Goal: Book appointment/travel/reservation

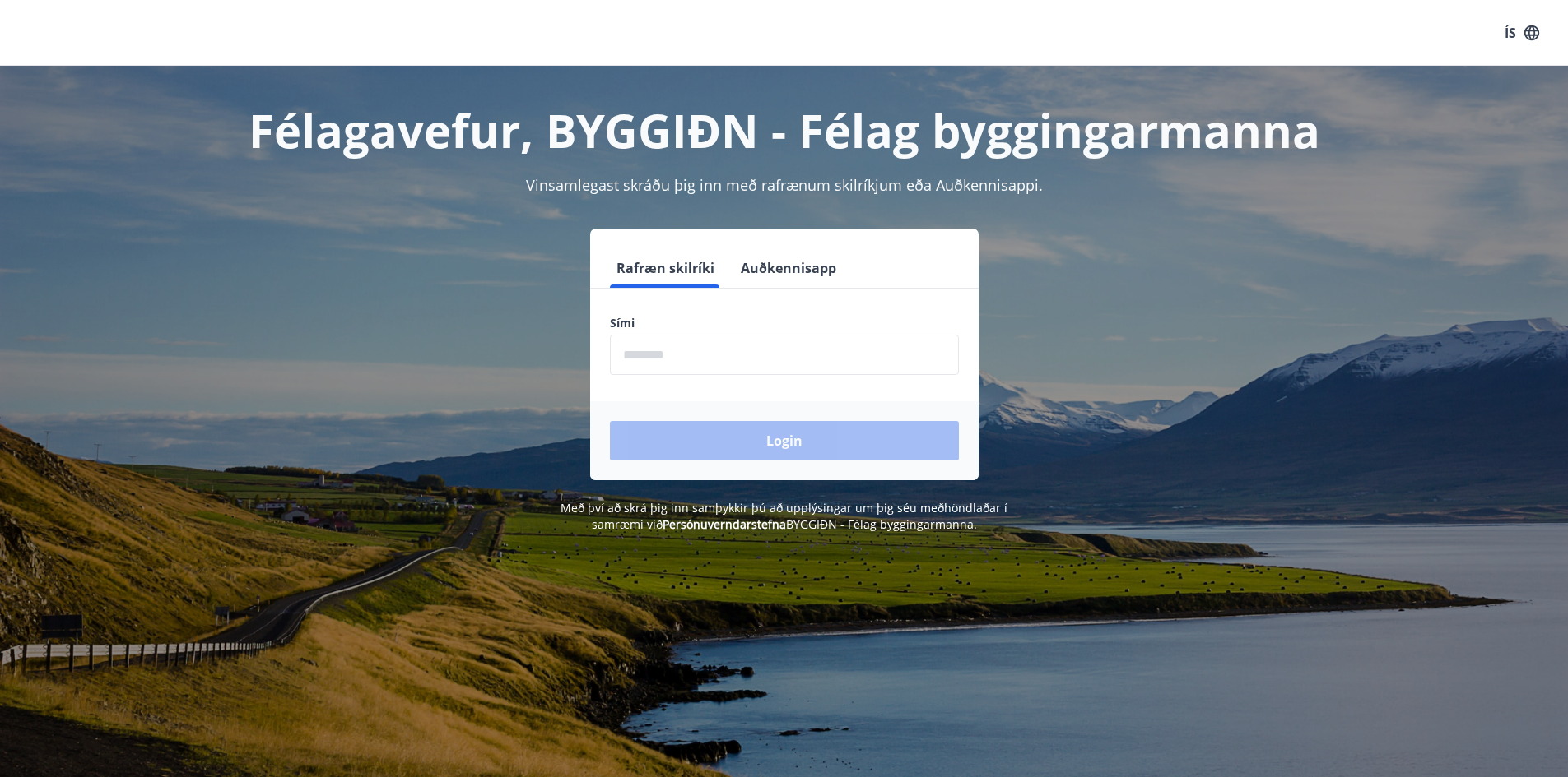
click at [698, 357] on input "phone" at bounding box center [784, 355] width 349 height 40
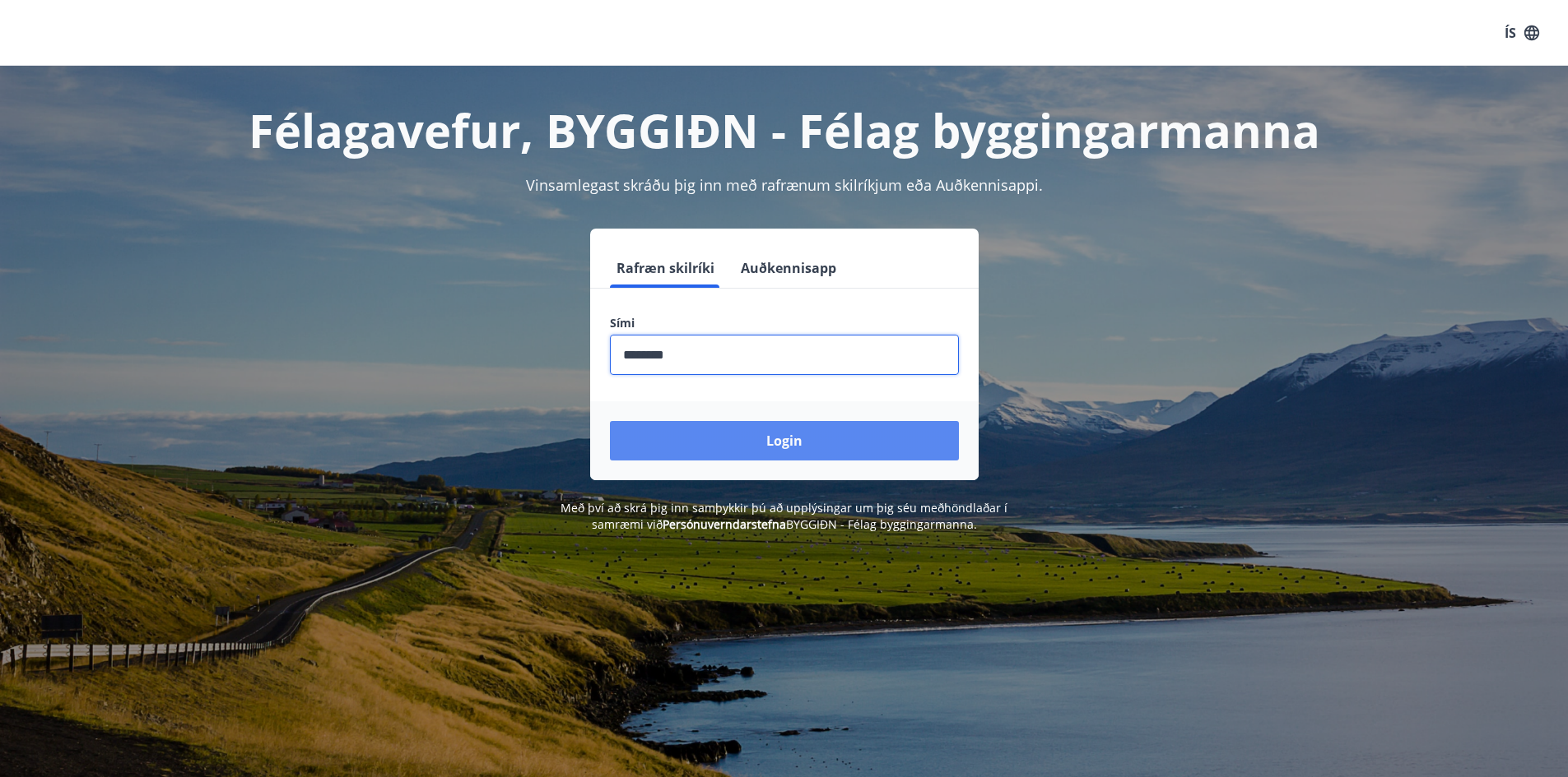
type input "********"
click at [693, 431] on button "Login" at bounding box center [784, 441] width 349 height 39
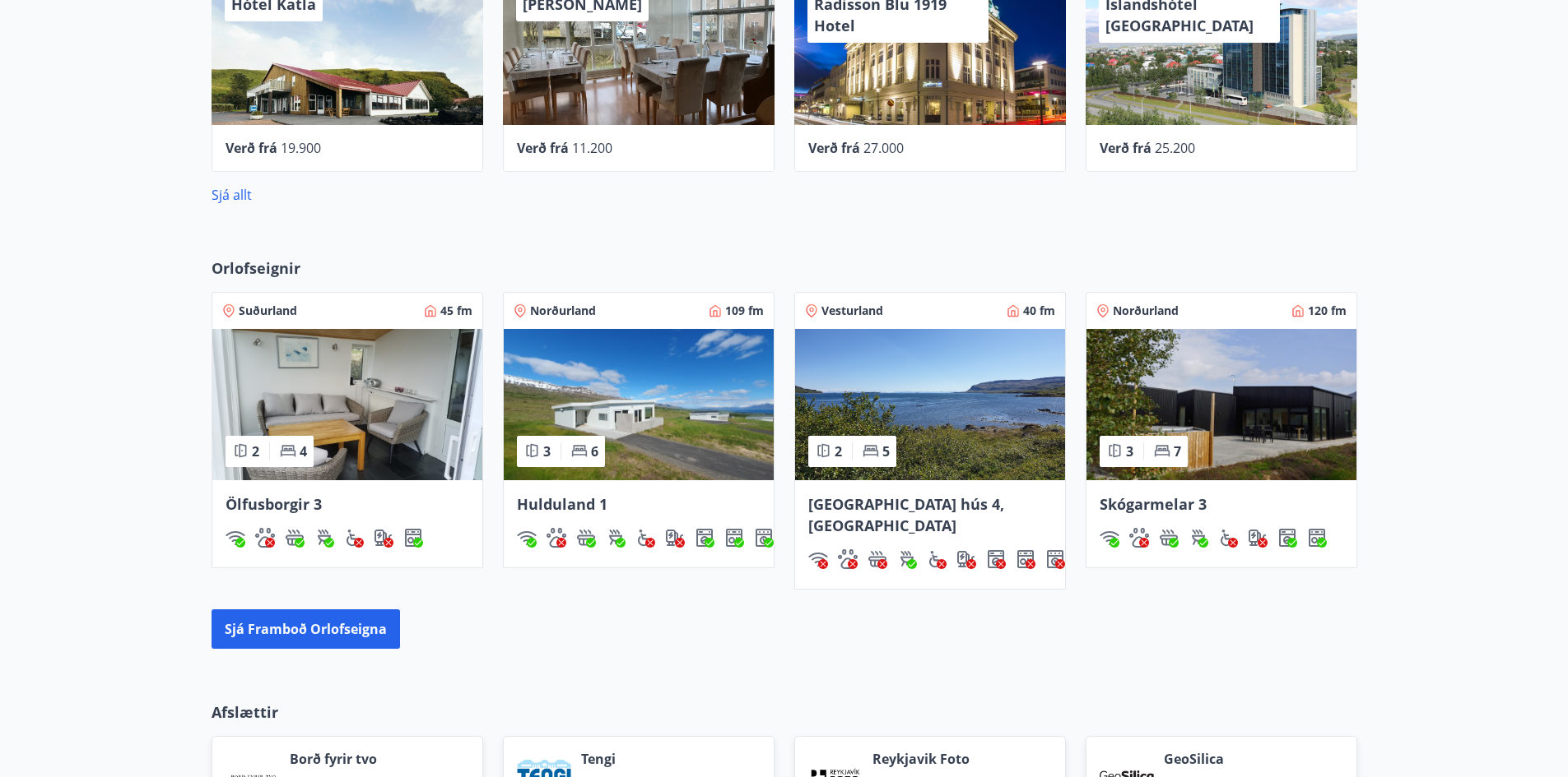
scroll to position [820, 0]
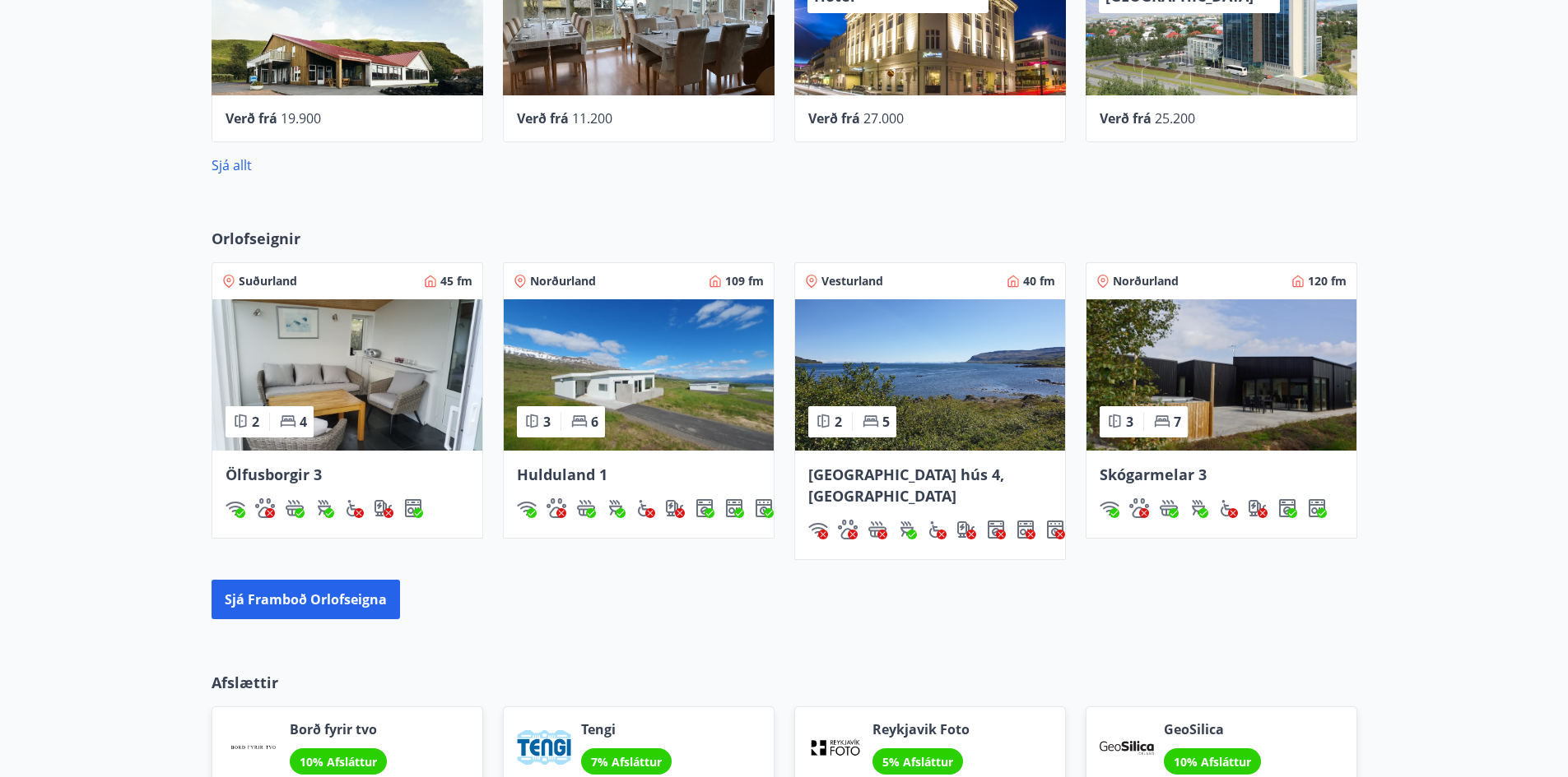
click at [1238, 363] on img at bounding box center [1221, 375] width 270 height 152
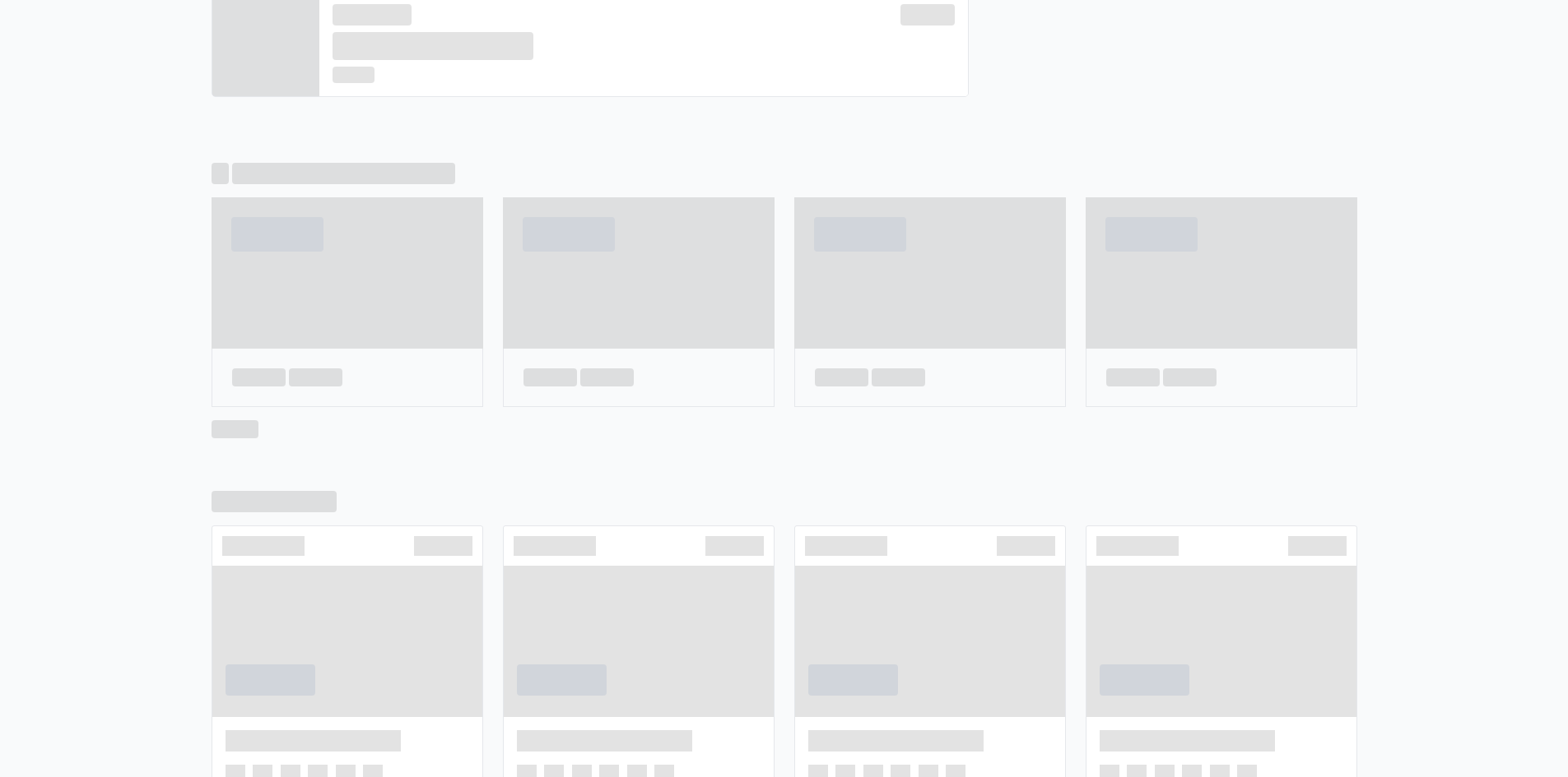
scroll to position [869, 0]
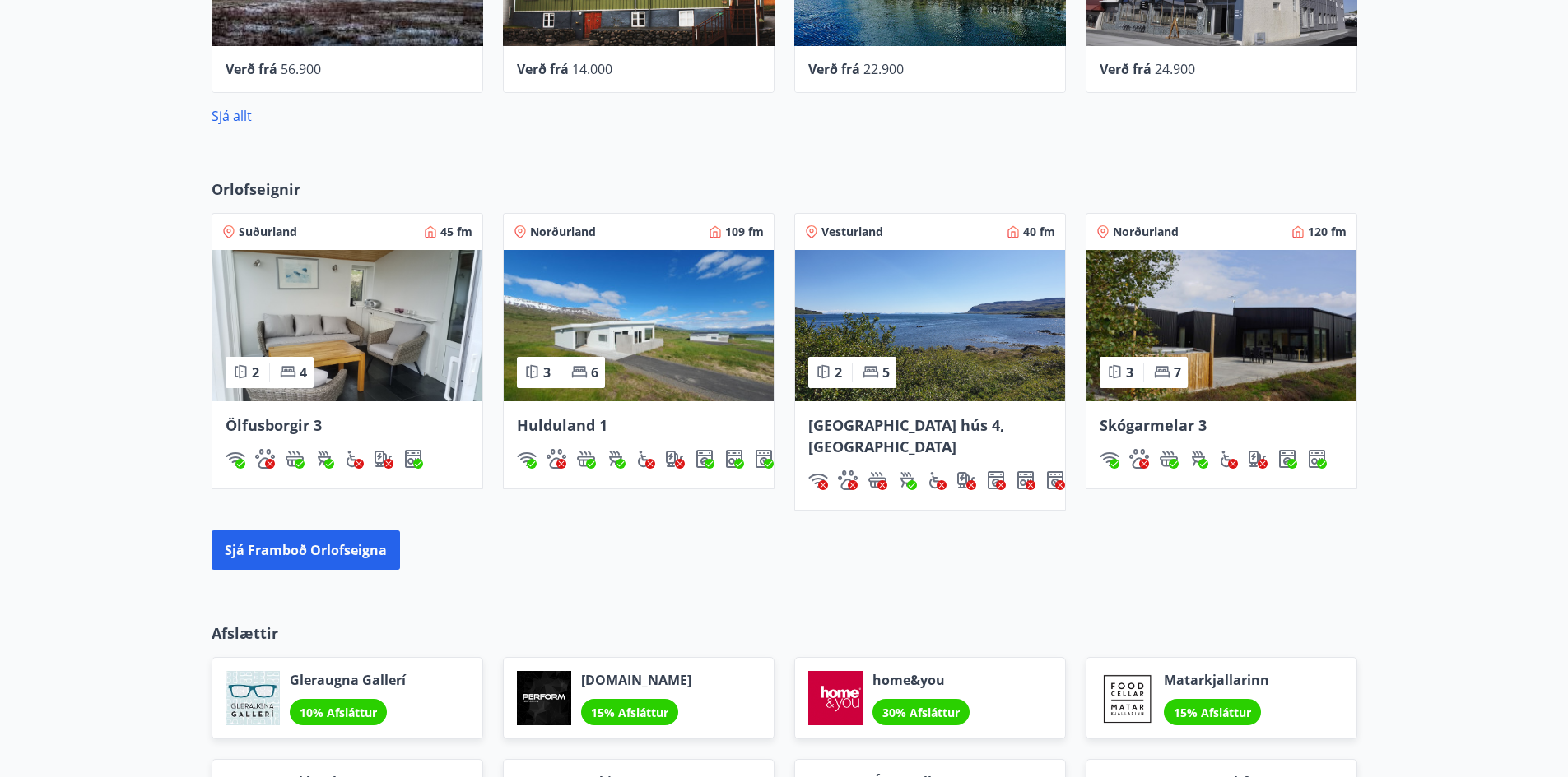
click at [624, 371] on img at bounding box center [639, 325] width 270 height 152
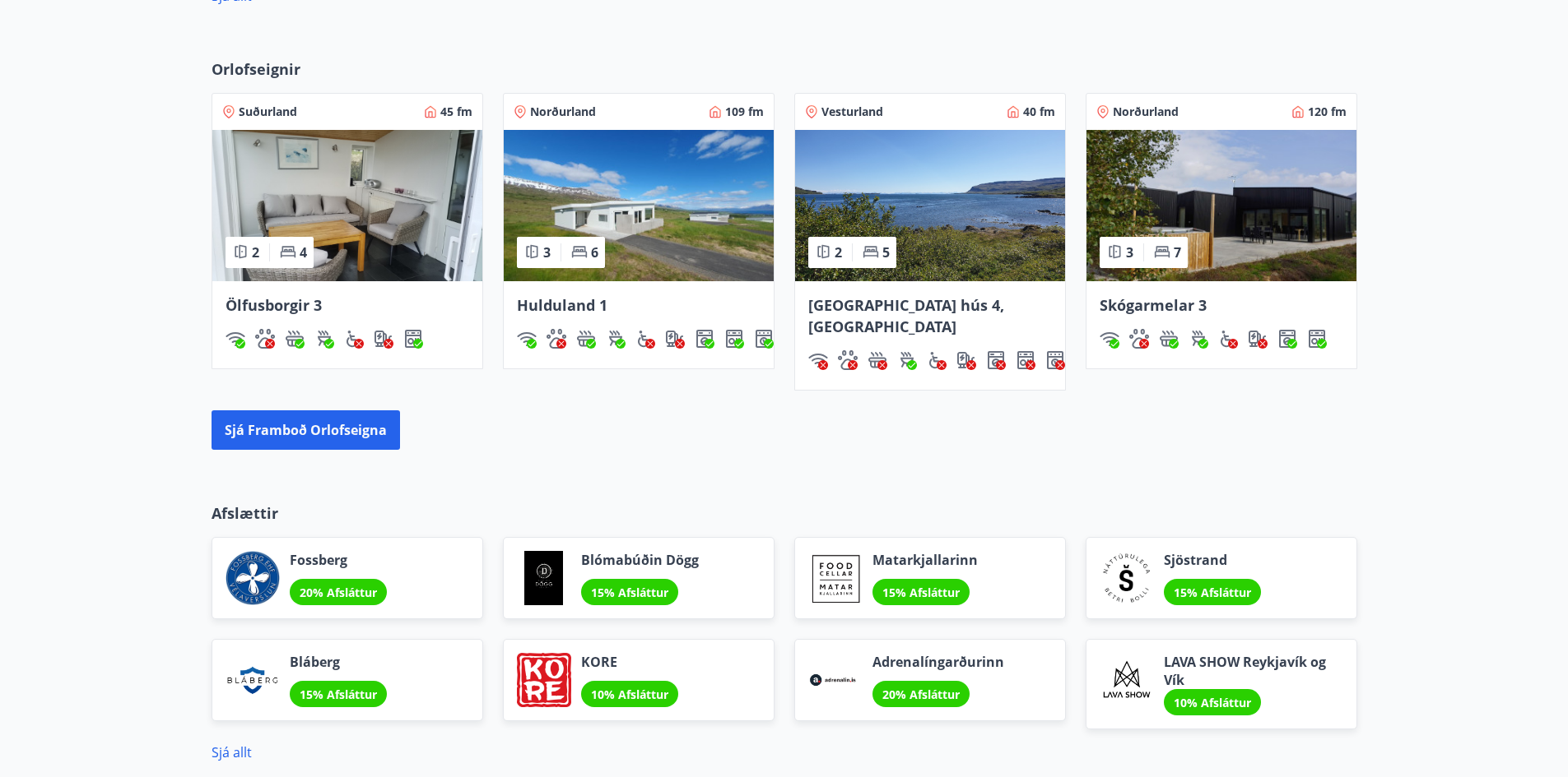
scroll to position [990, 0]
click at [289, 411] on button "Sjá framboð orlofseigna" at bounding box center [305, 430] width 188 height 39
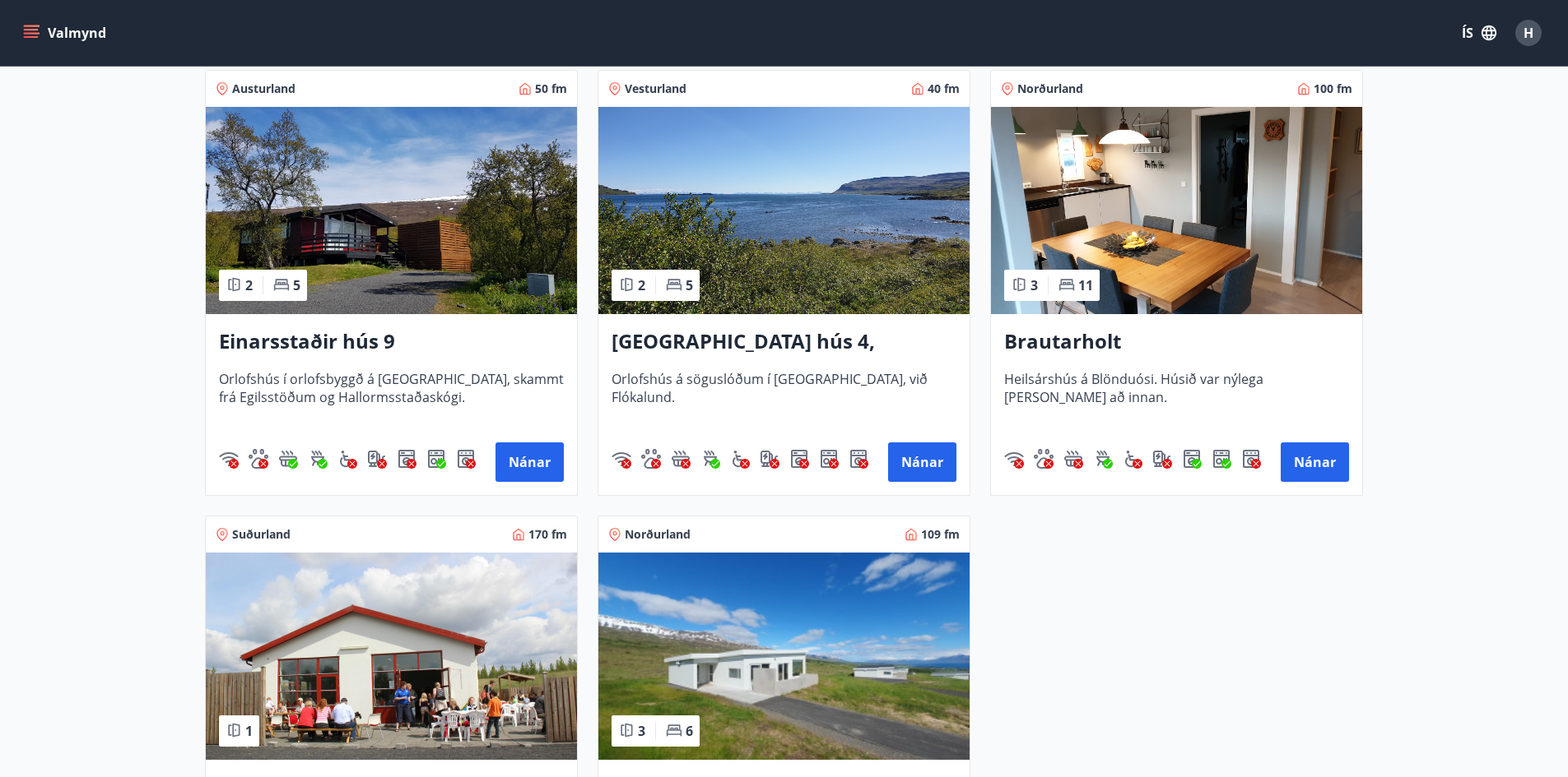
scroll to position [1727, 0]
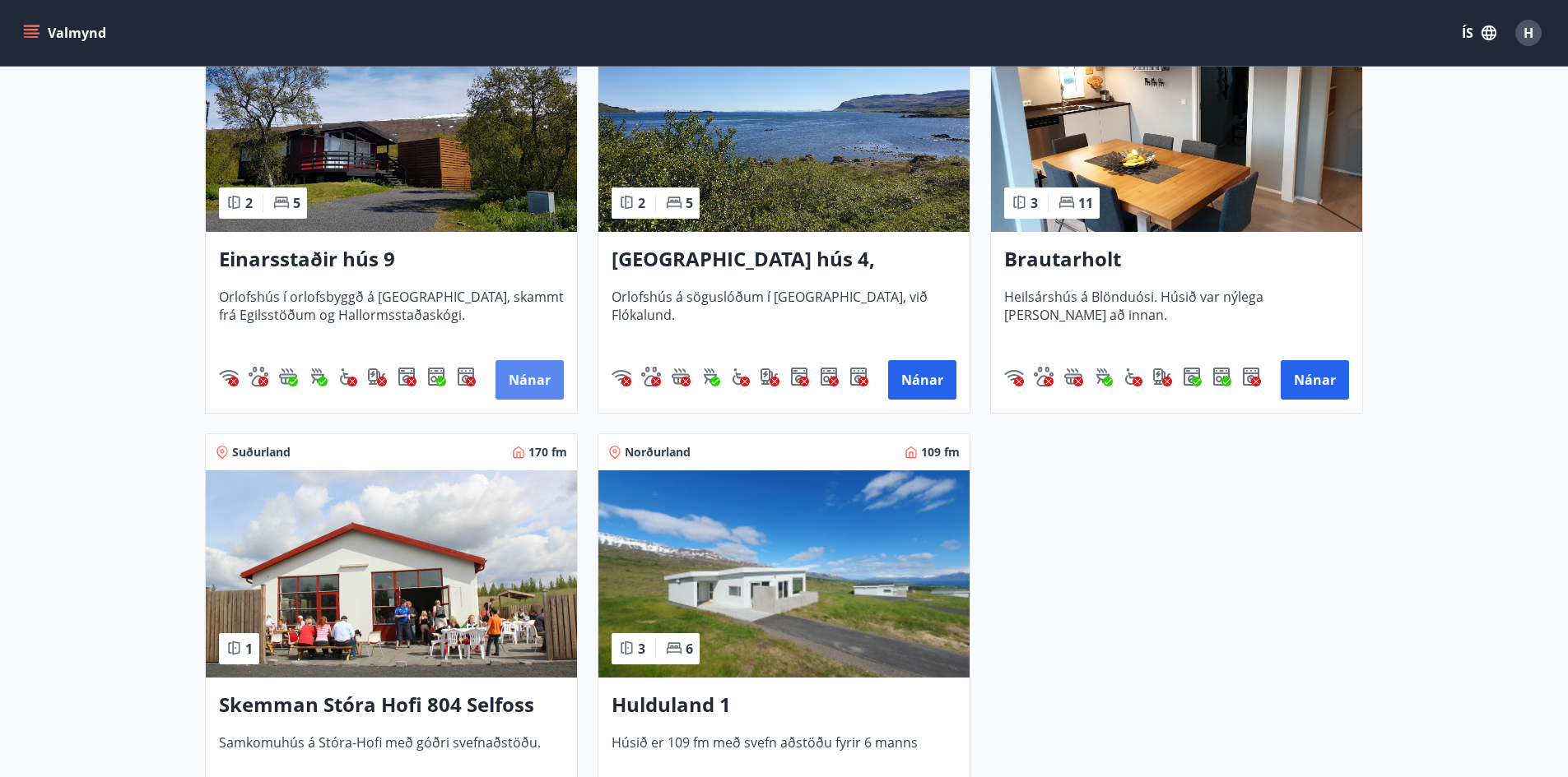
click at [526, 380] on button "Nánar" at bounding box center [529, 379] width 68 height 39
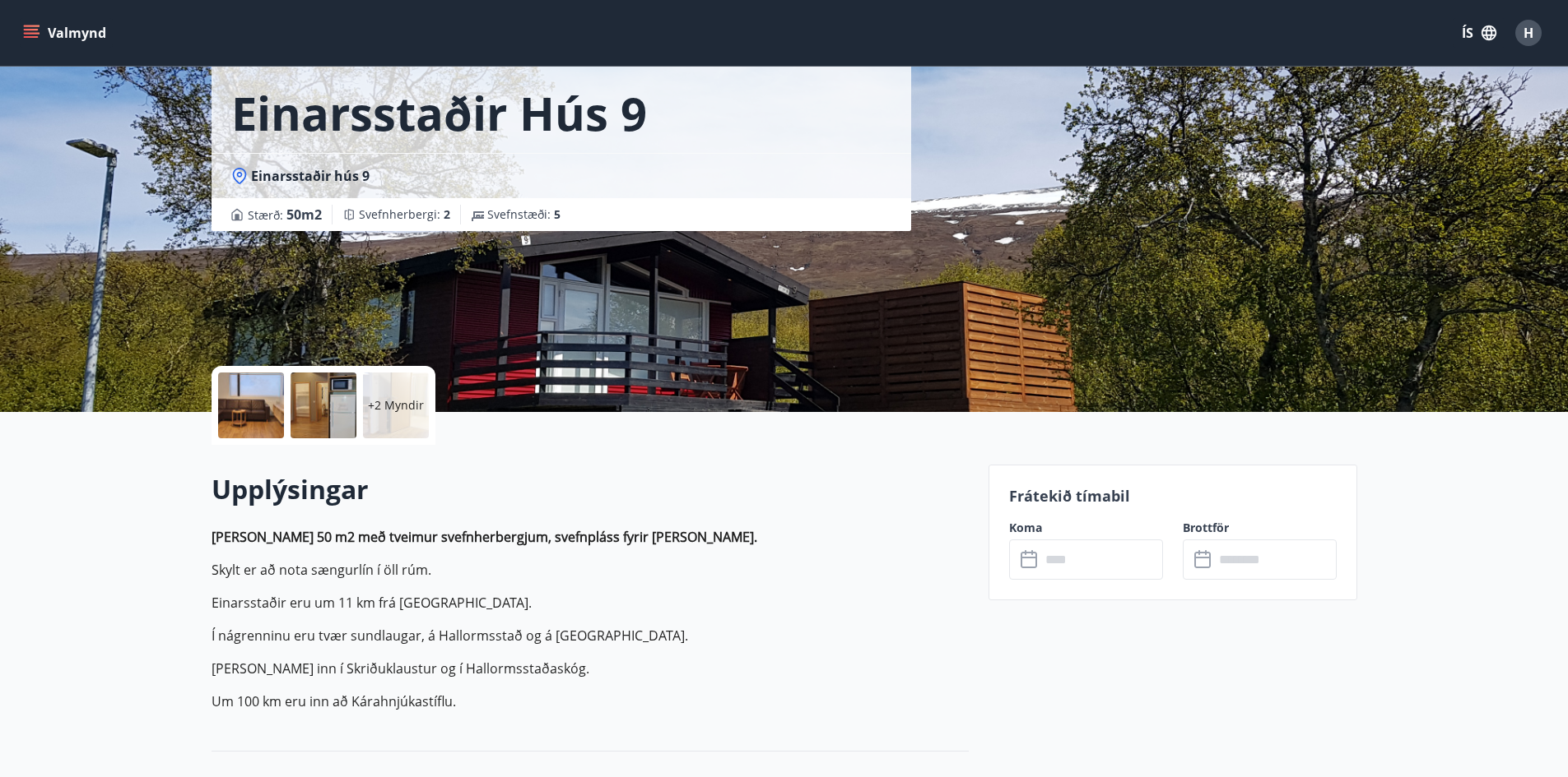
scroll to position [82, 0]
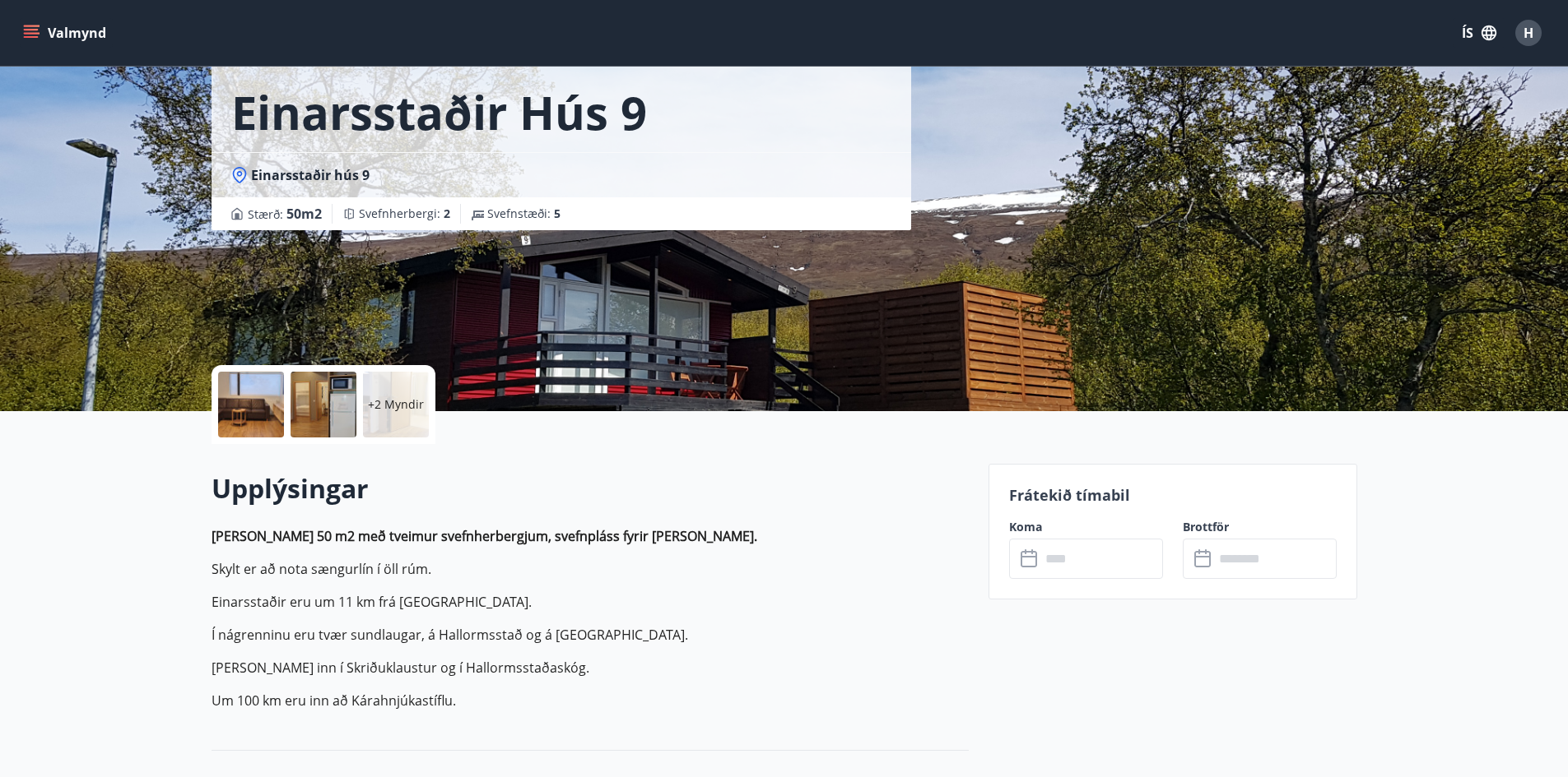
click at [250, 393] on div at bounding box center [251, 404] width 66 height 66
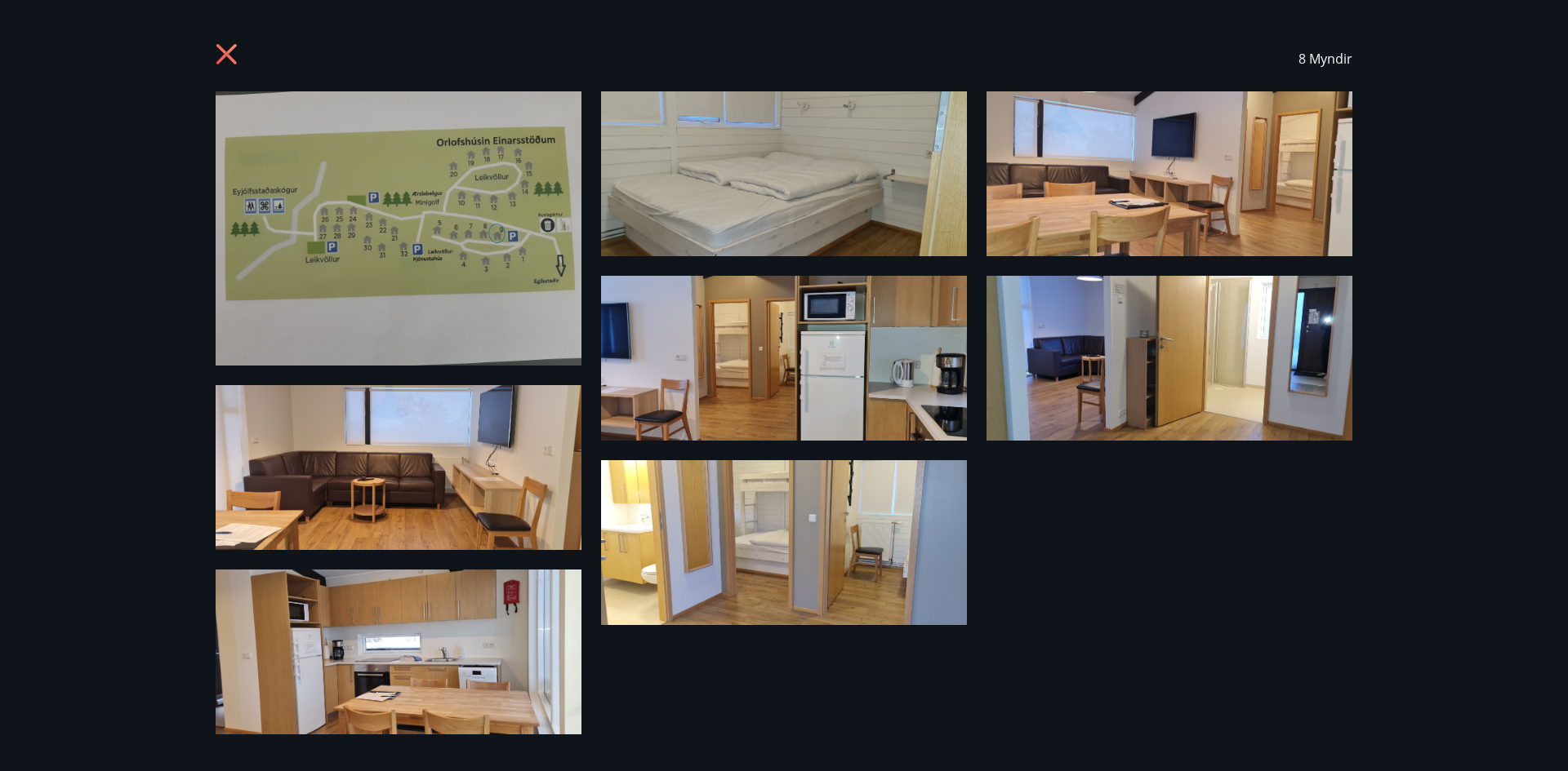
click at [231, 53] on icon at bounding box center [229, 56] width 26 height 26
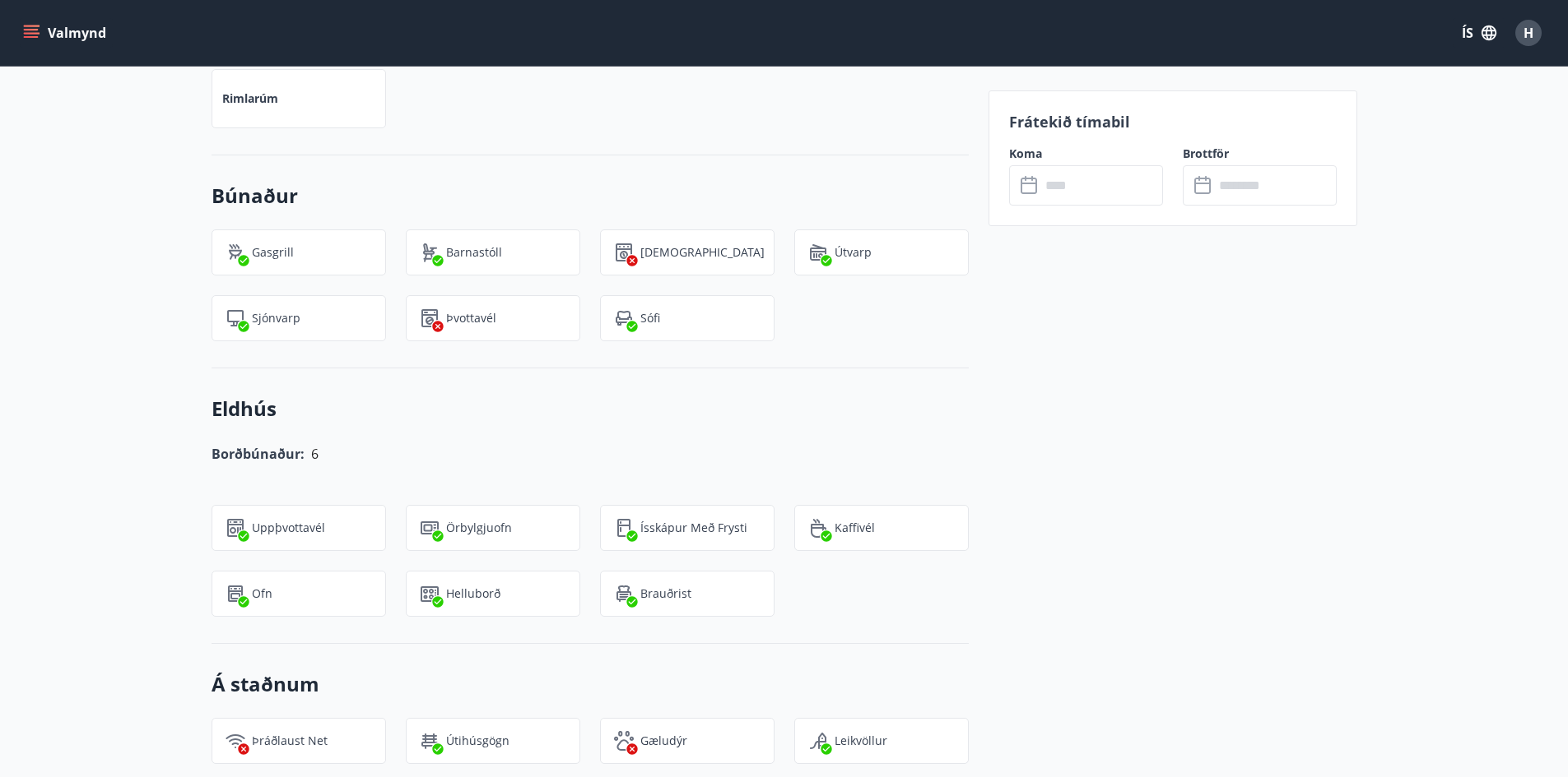
scroll to position [626, 0]
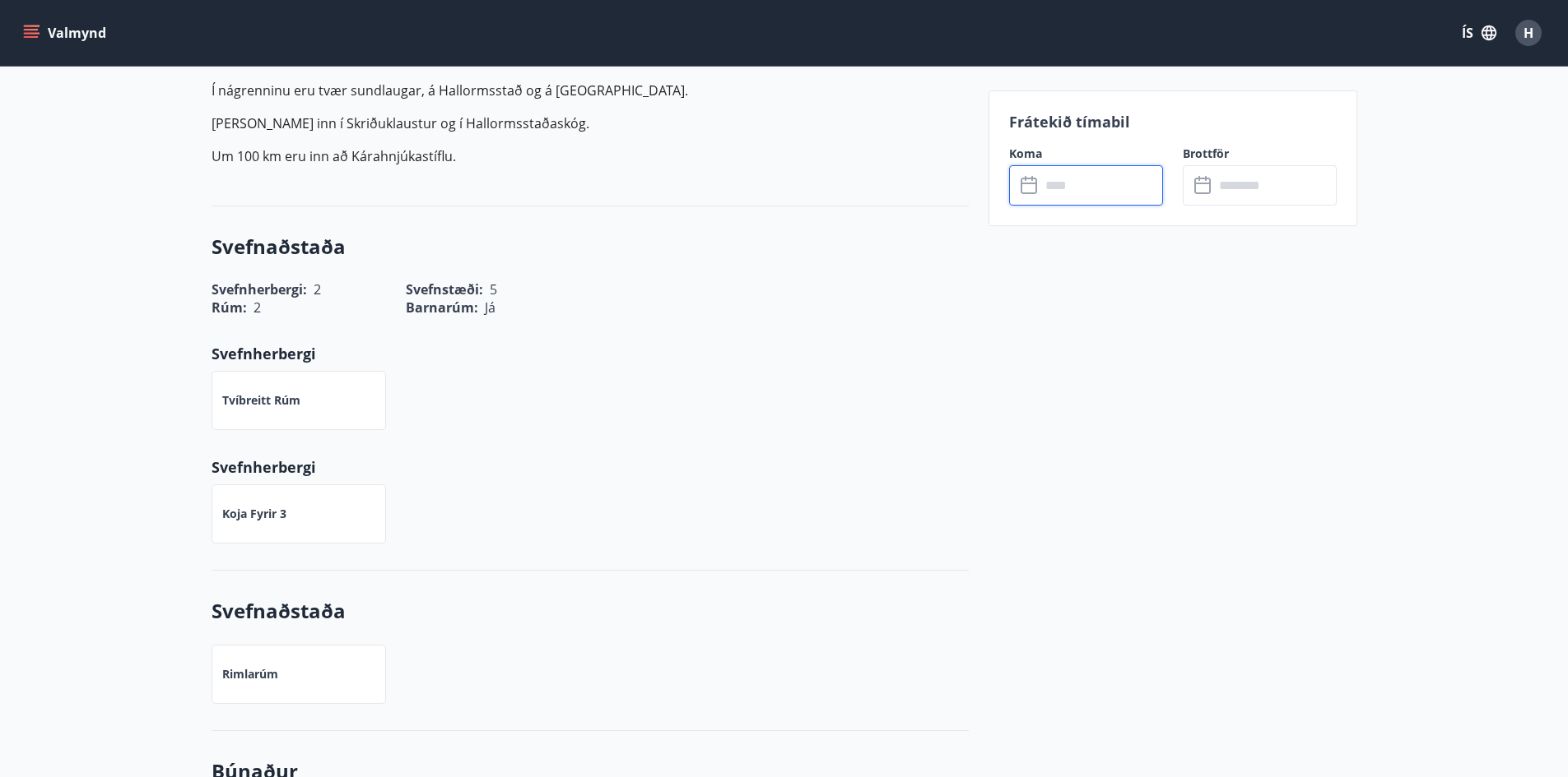
click at [1095, 190] on input "text" at bounding box center [1102, 186] width 123 height 40
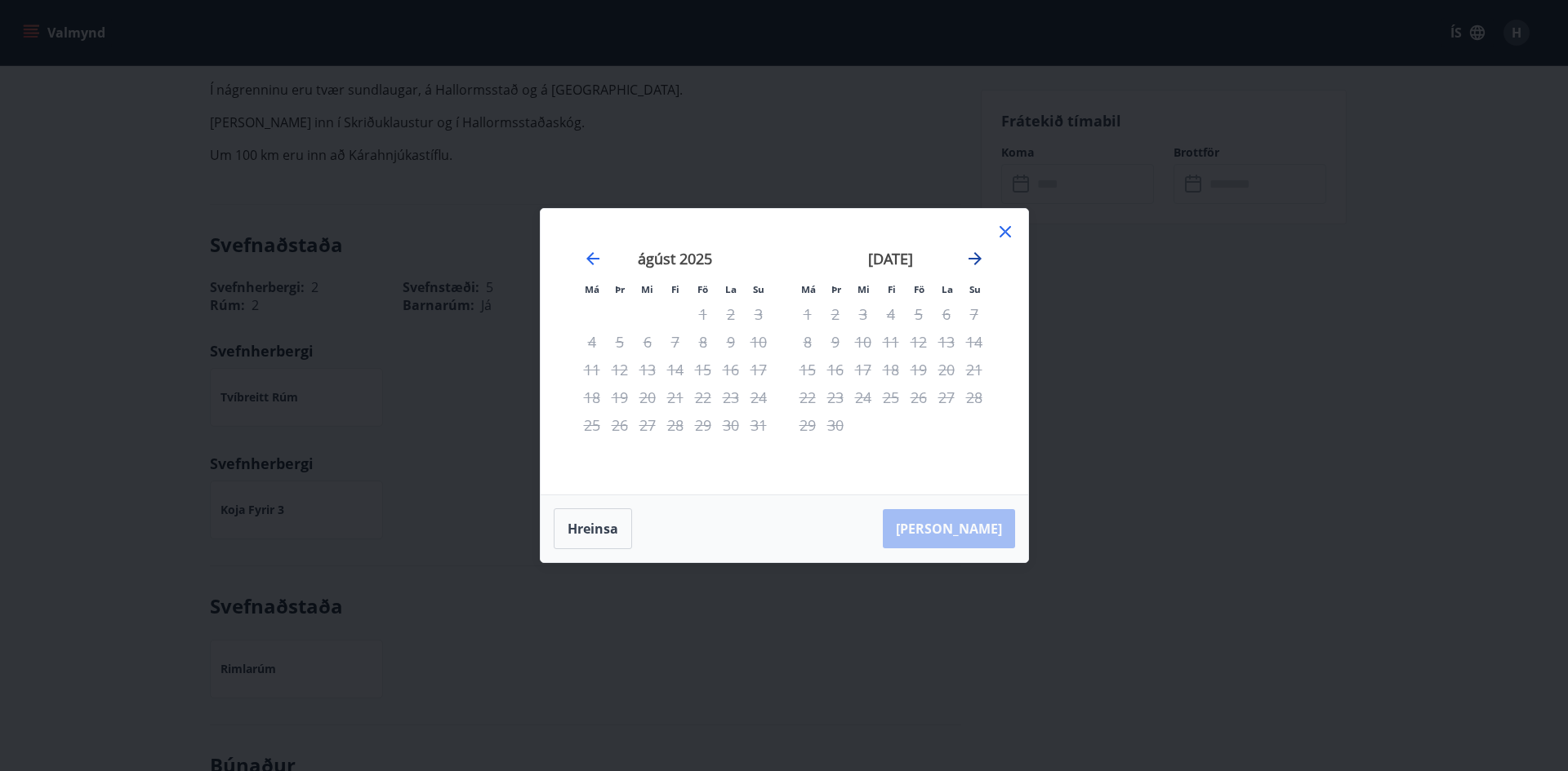
click at [979, 258] on icon "Move forward to switch to the next month." at bounding box center [975, 258] width 13 height 13
click at [978, 258] on icon "Move forward to switch to the next month." at bounding box center [975, 258] width 13 height 13
click at [977, 258] on icon "Move forward to switch to the next month." at bounding box center [975, 258] width 13 height 13
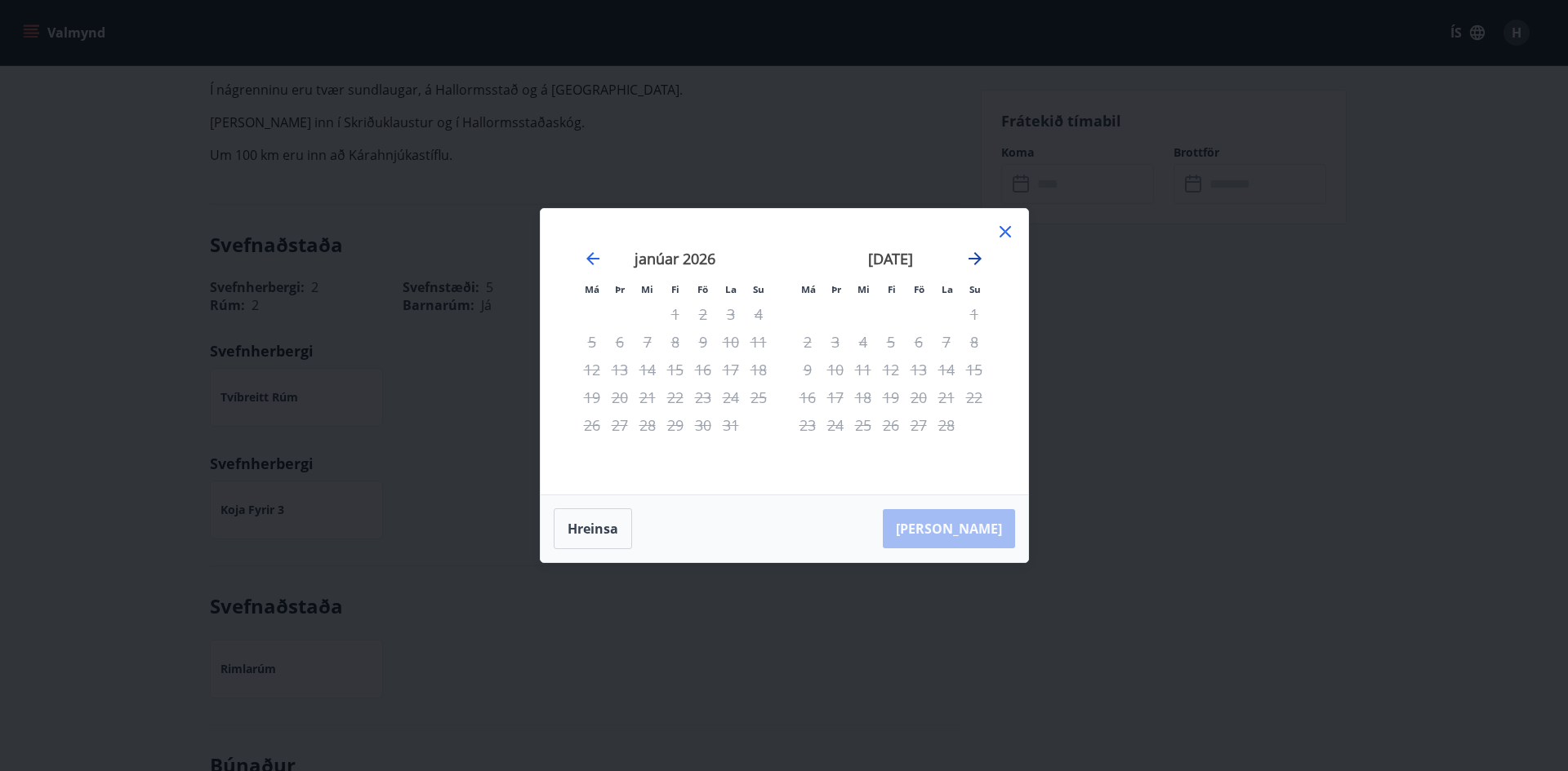
click at [977, 258] on icon "Move forward to switch to the next month." at bounding box center [975, 258] width 13 height 13
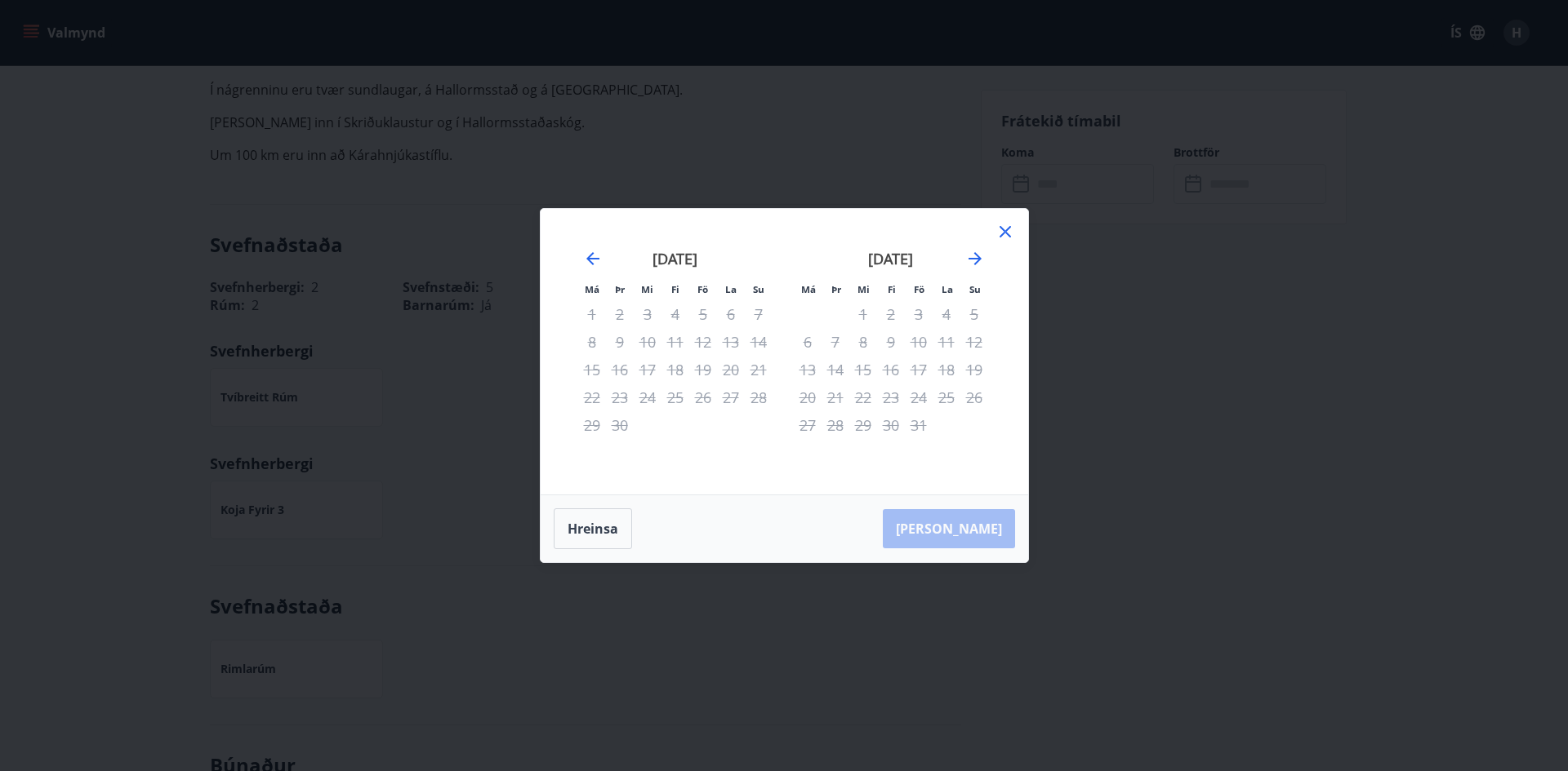
click at [920, 395] on div "24" at bounding box center [918, 397] width 28 height 28
click at [980, 255] on icon "Move forward to switch to the next month." at bounding box center [975, 258] width 20 height 20
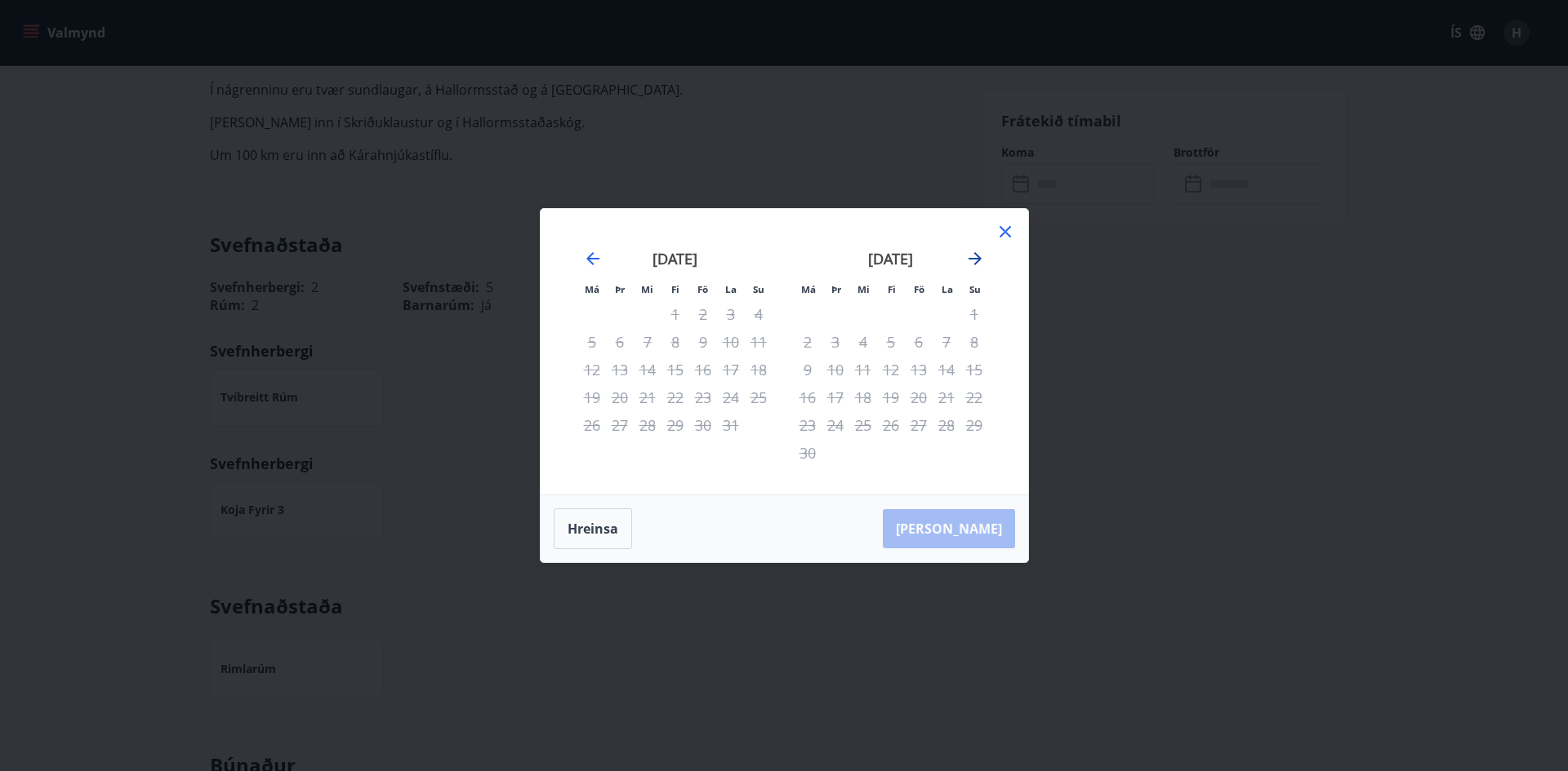
click at [980, 255] on icon "Move forward to switch to the next month." at bounding box center [975, 258] width 20 height 20
click at [588, 261] on icon "Move backward to switch to the previous month." at bounding box center [592, 258] width 13 height 13
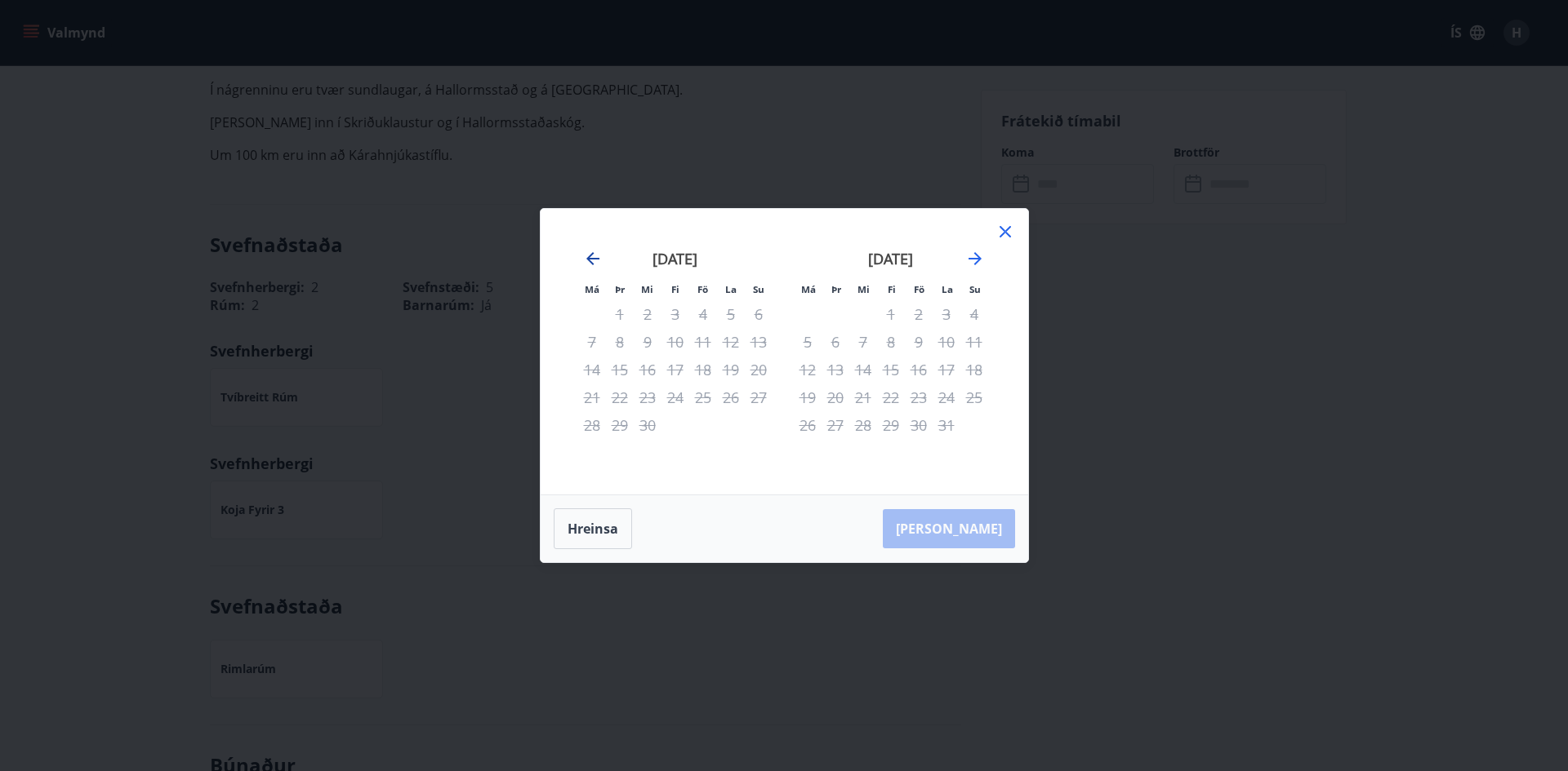
click at [588, 261] on icon "Move backward to switch to the previous month." at bounding box center [592, 258] width 13 height 13
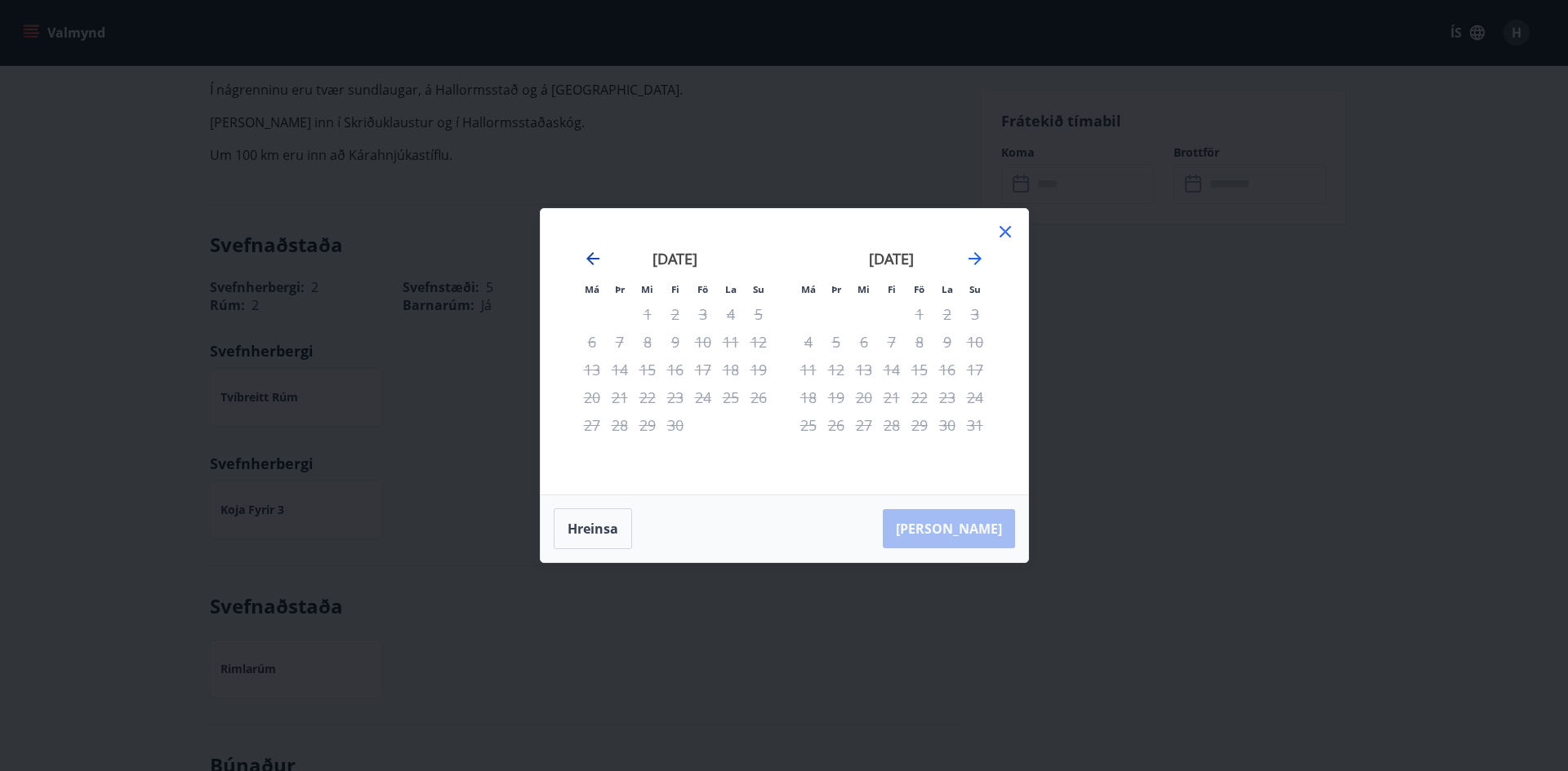
click at [588, 261] on icon "Move backward to switch to the previous month." at bounding box center [592, 258] width 13 height 13
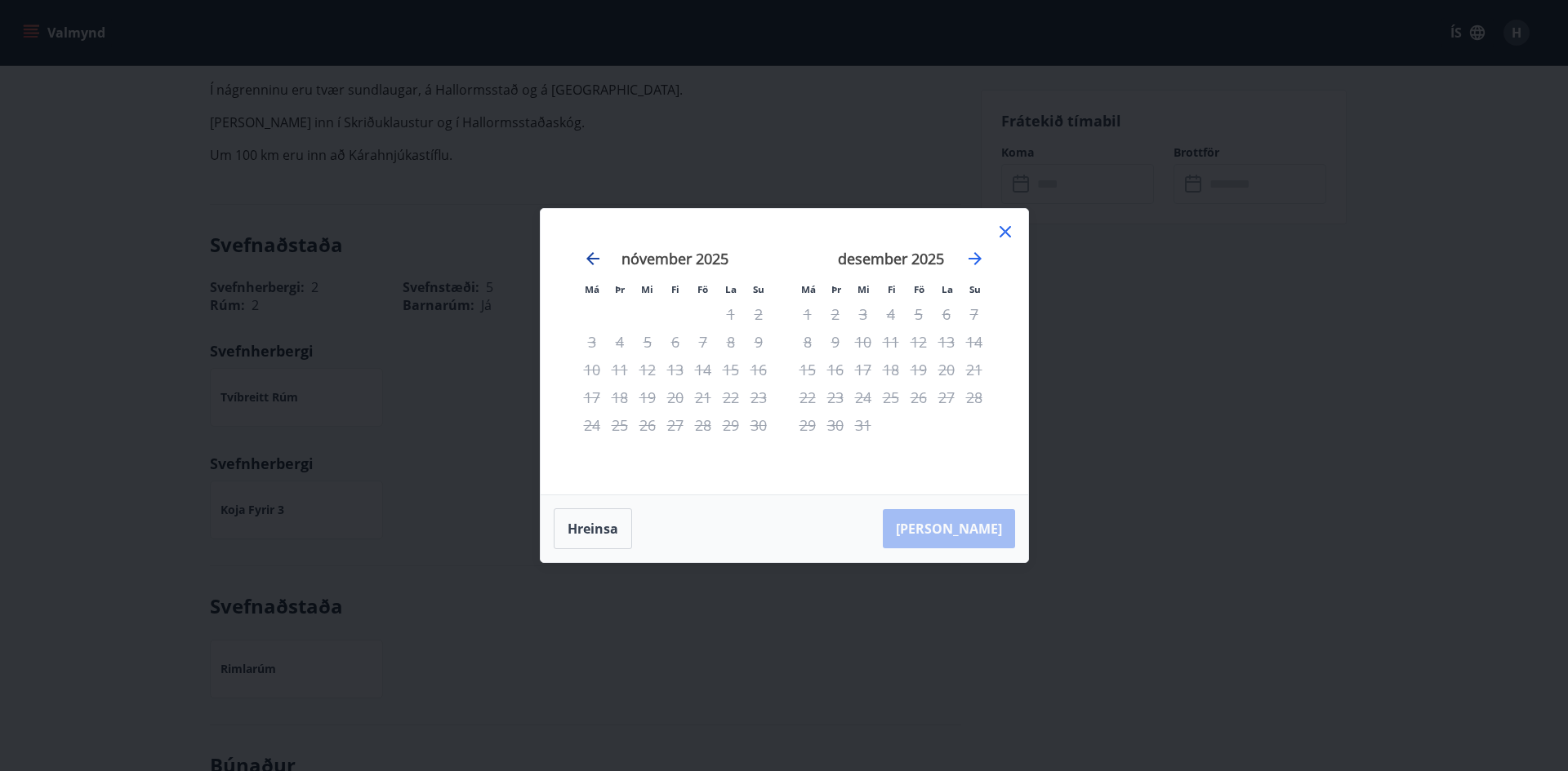
click at [588, 261] on icon "Move backward to switch to the previous month." at bounding box center [592, 258] width 13 height 13
click at [589, 261] on icon "Move backward to switch to the previous month." at bounding box center [592, 258] width 13 height 13
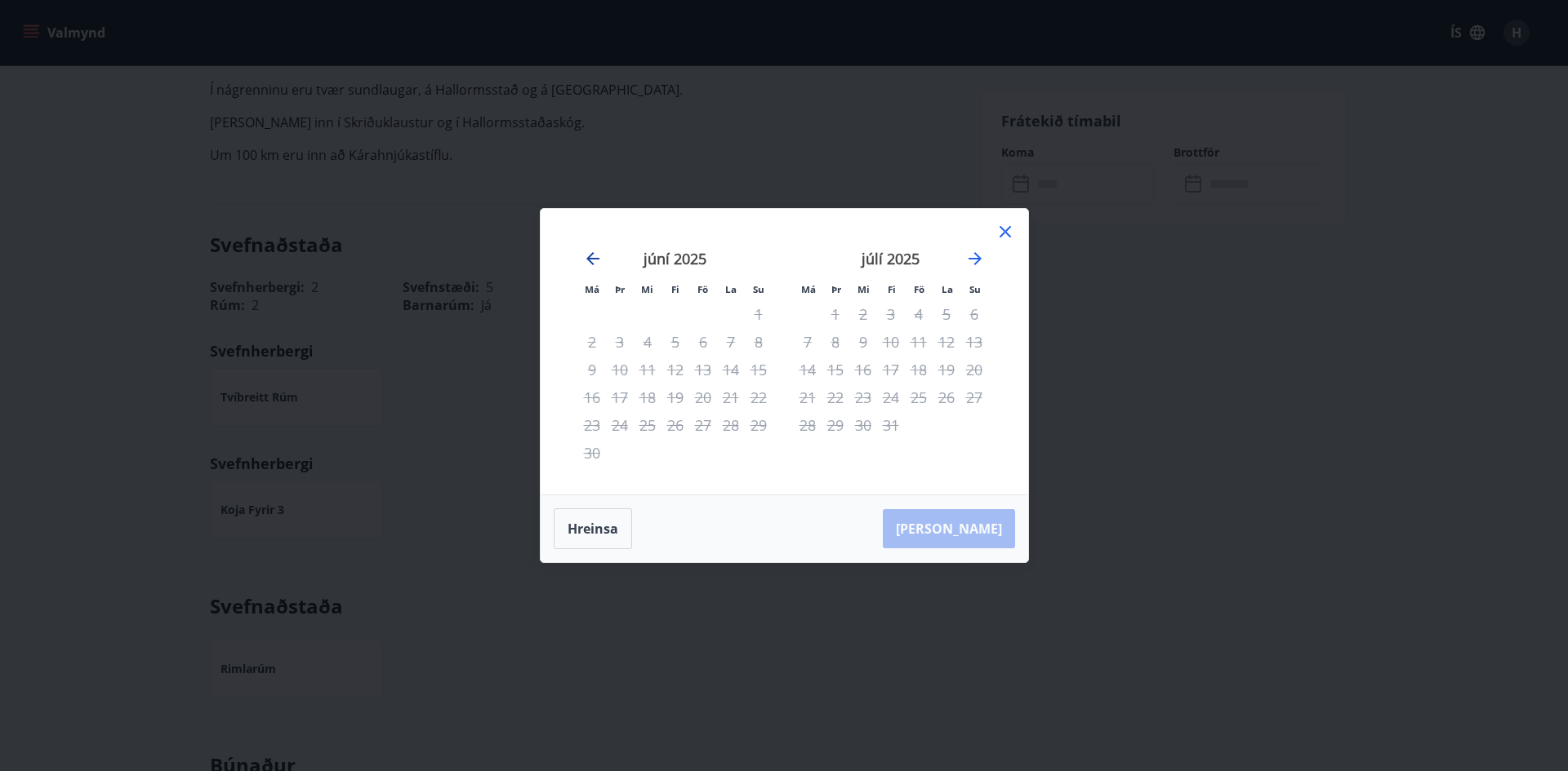
click at [589, 261] on icon "Move backward to switch to the previous month." at bounding box center [592, 258] width 13 height 13
click at [1012, 230] on icon at bounding box center [1005, 231] width 20 height 20
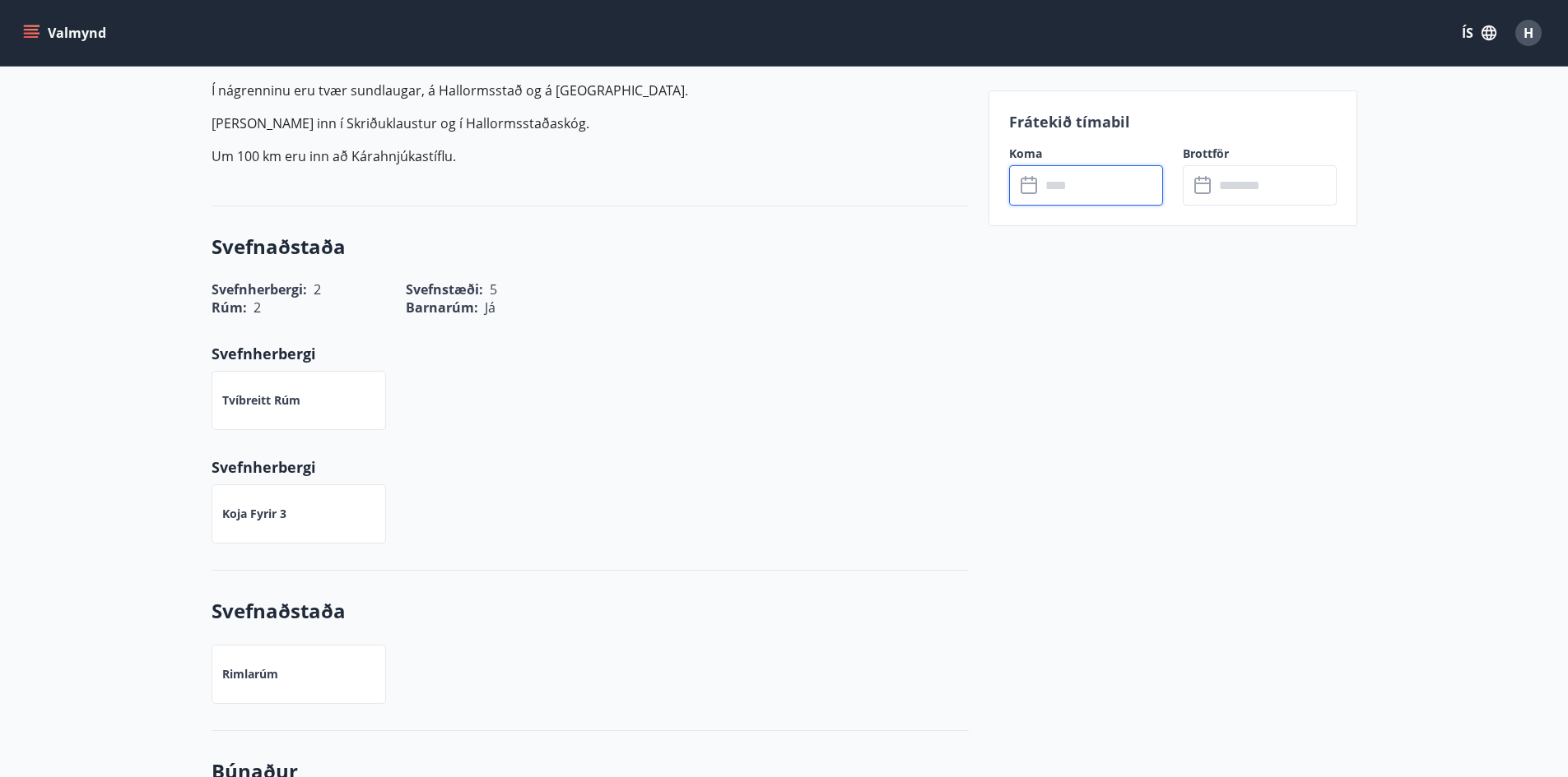
click at [1232, 184] on input "text" at bounding box center [1275, 186] width 123 height 40
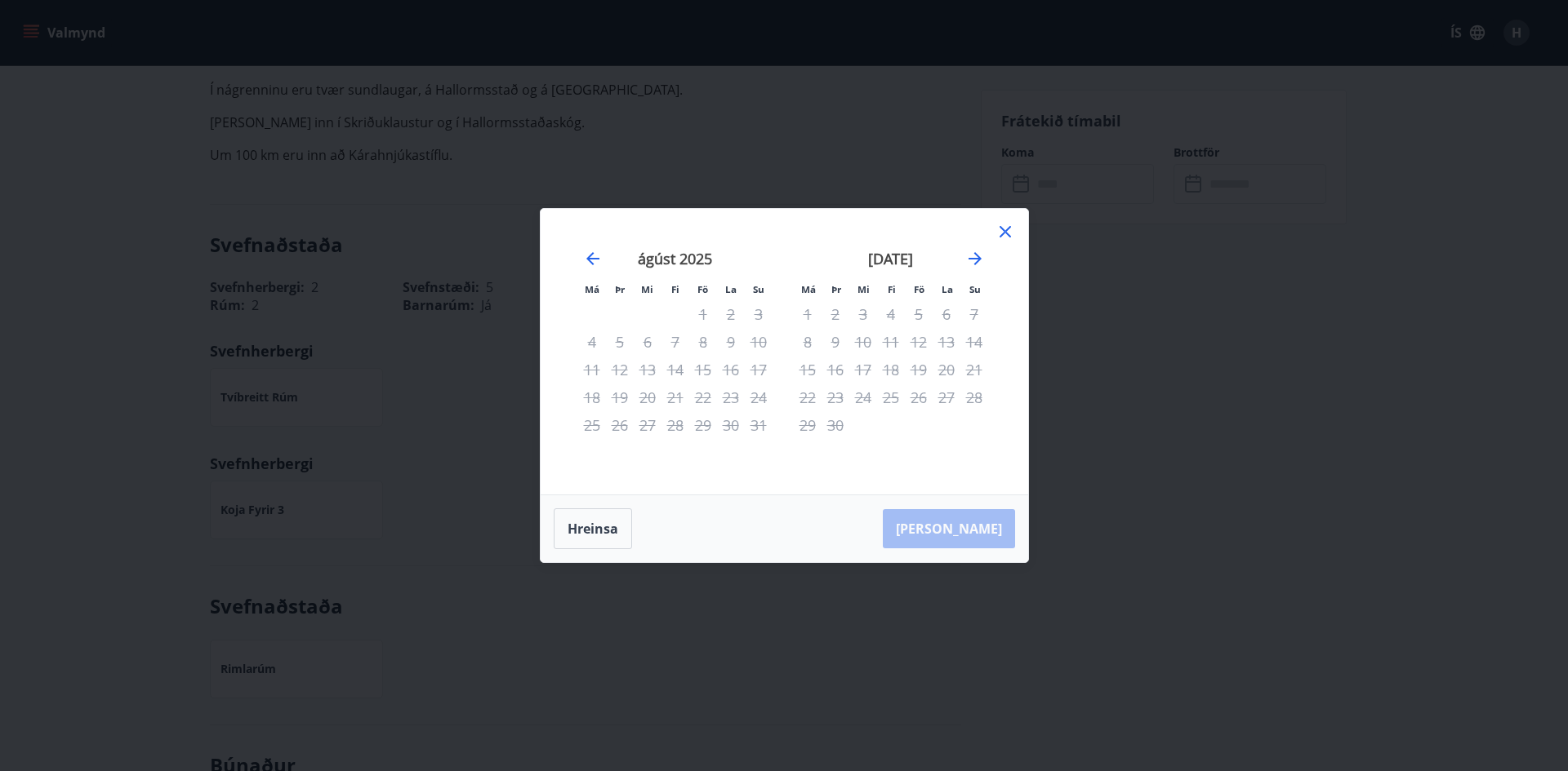
click at [1001, 225] on icon at bounding box center [1005, 231] width 20 height 20
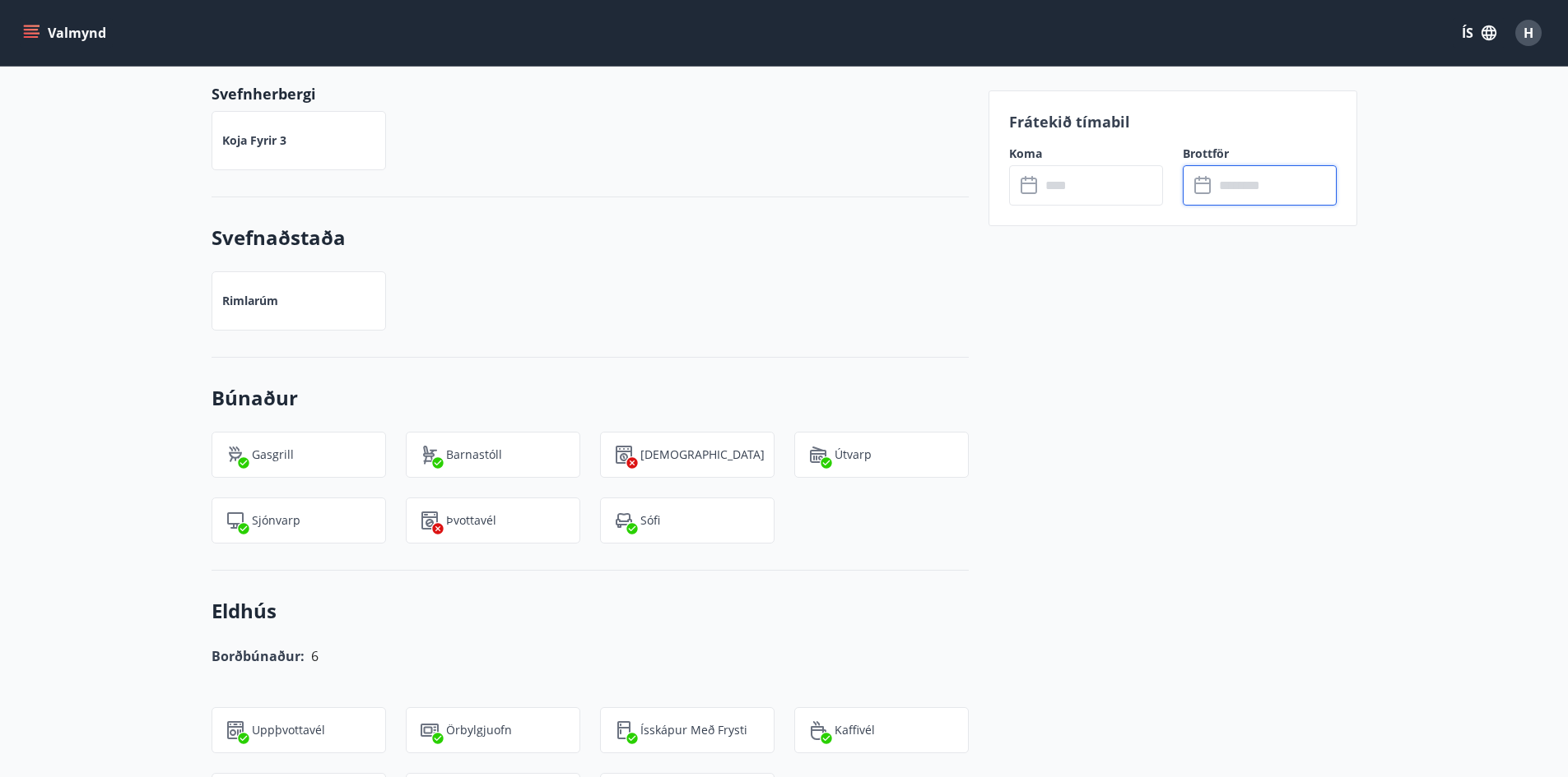
scroll to position [791, 0]
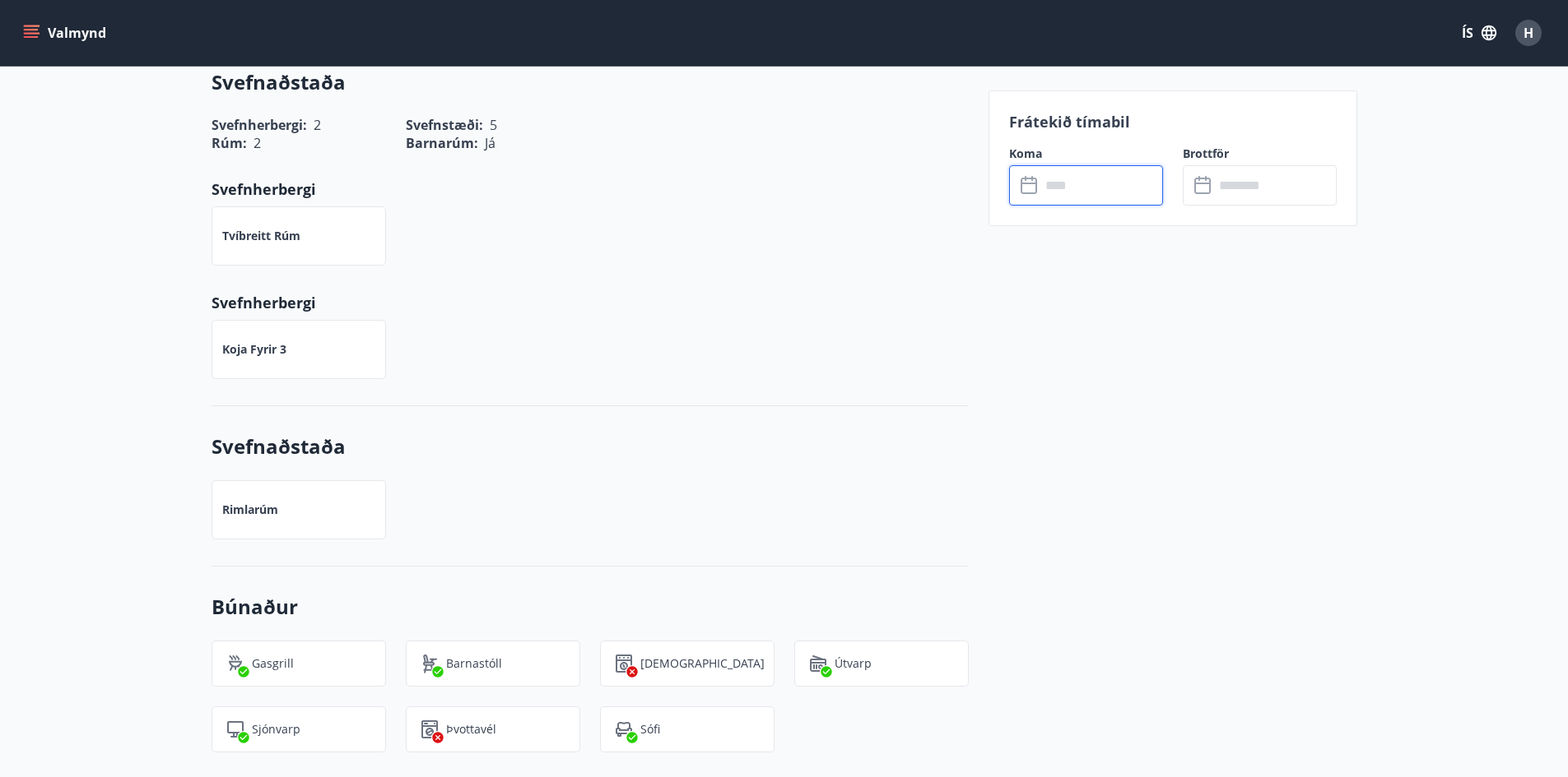
click at [1152, 191] on input "text" at bounding box center [1102, 186] width 123 height 40
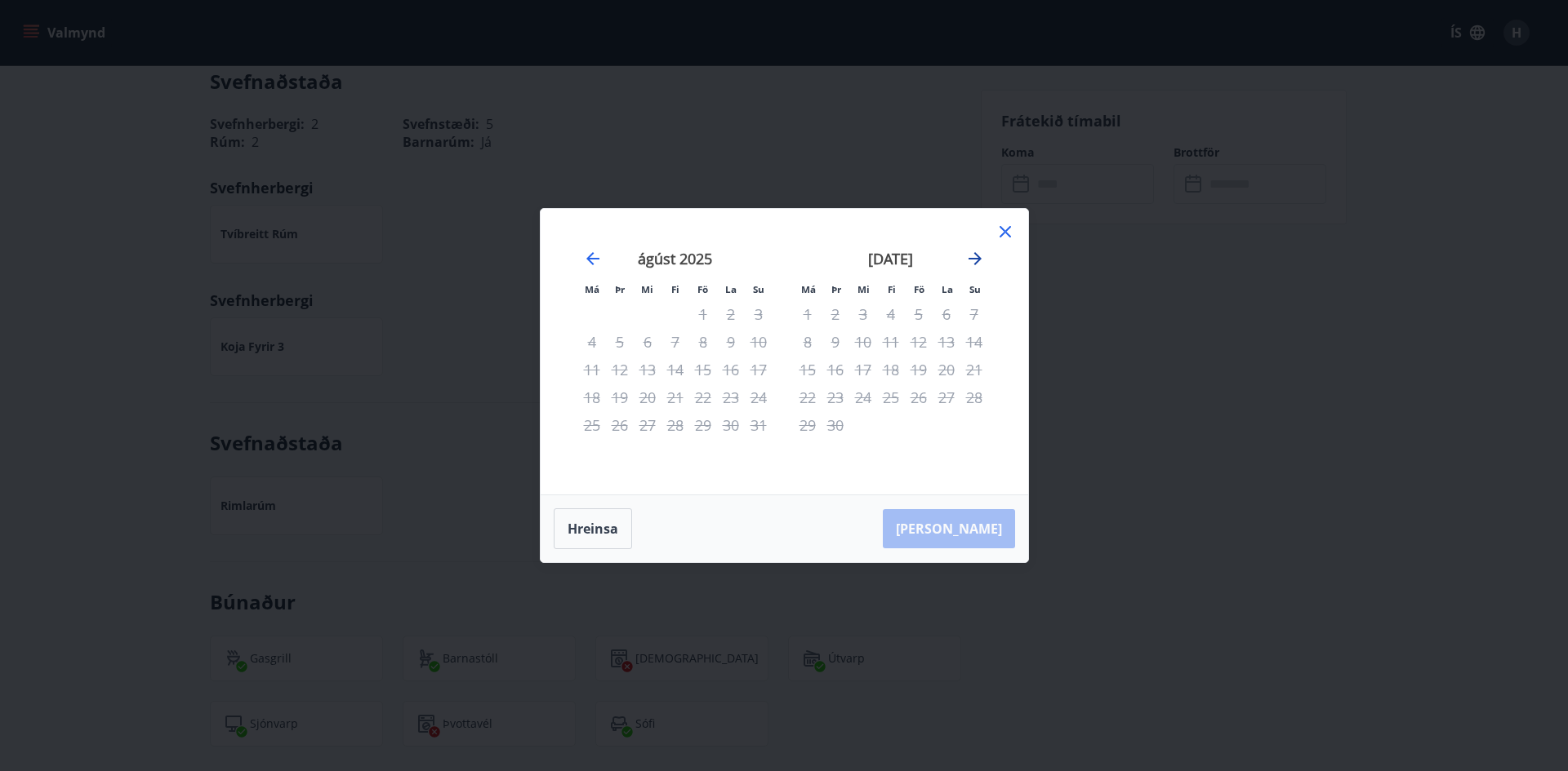
click at [978, 259] on icon "Move forward to switch to the next month." at bounding box center [975, 258] width 13 height 13
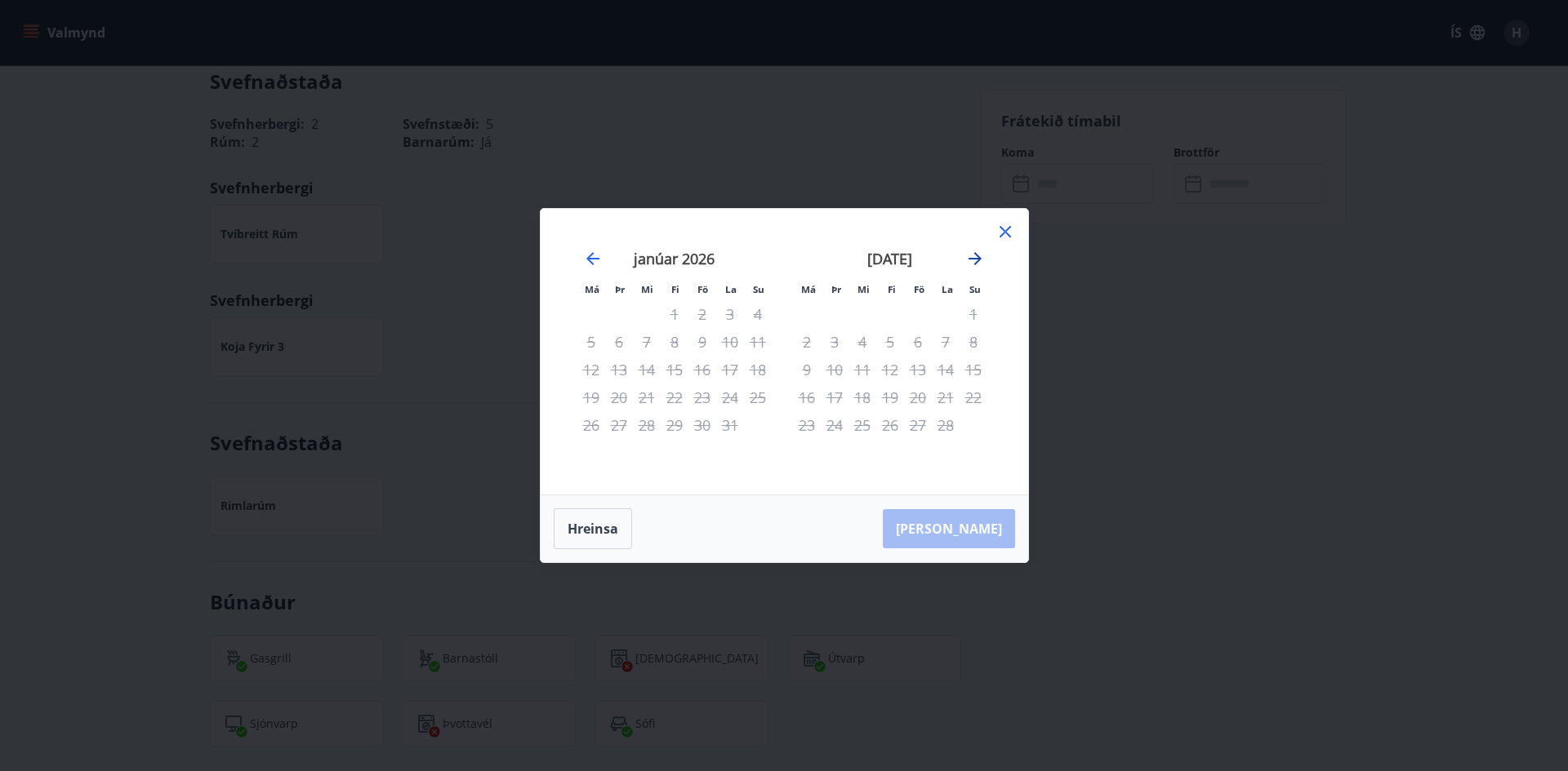
click at [978, 259] on icon "Move forward to switch to the next month." at bounding box center [975, 258] width 13 height 13
click at [975, 256] on icon "Move forward to switch to the next month." at bounding box center [975, 258] width 20 height 20
click at [974, 256] on icon "Move forward to switch to the next month." at bounding box center [975, 258] width 20 height 20
click at [974, 256] on icon "Move forward to switch to the next month." at bounding box center [975, 258] width 20 height 20
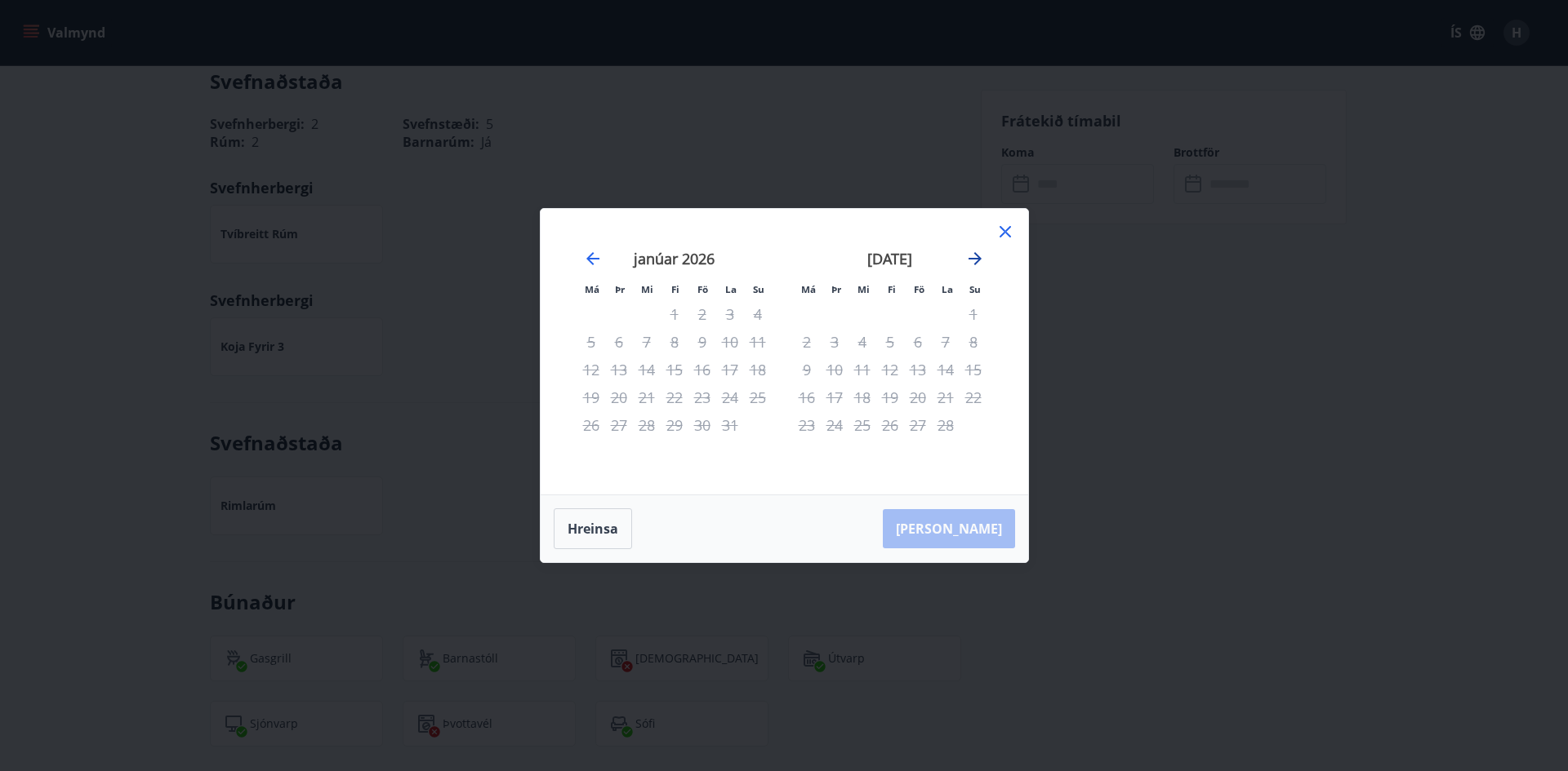
click at [973, 254] on icon "Move forward to switch to the next month." at bounding box center [975, 258] width 20 height 20
click at [591, 255] on icon "Move backward to switch to the previous month." at bounding box center [592, 258] width 13 height 13
click at [973, 256] on icon "Move forward to switch to the next month." at bounding box center [975, 258] width 20 height 20
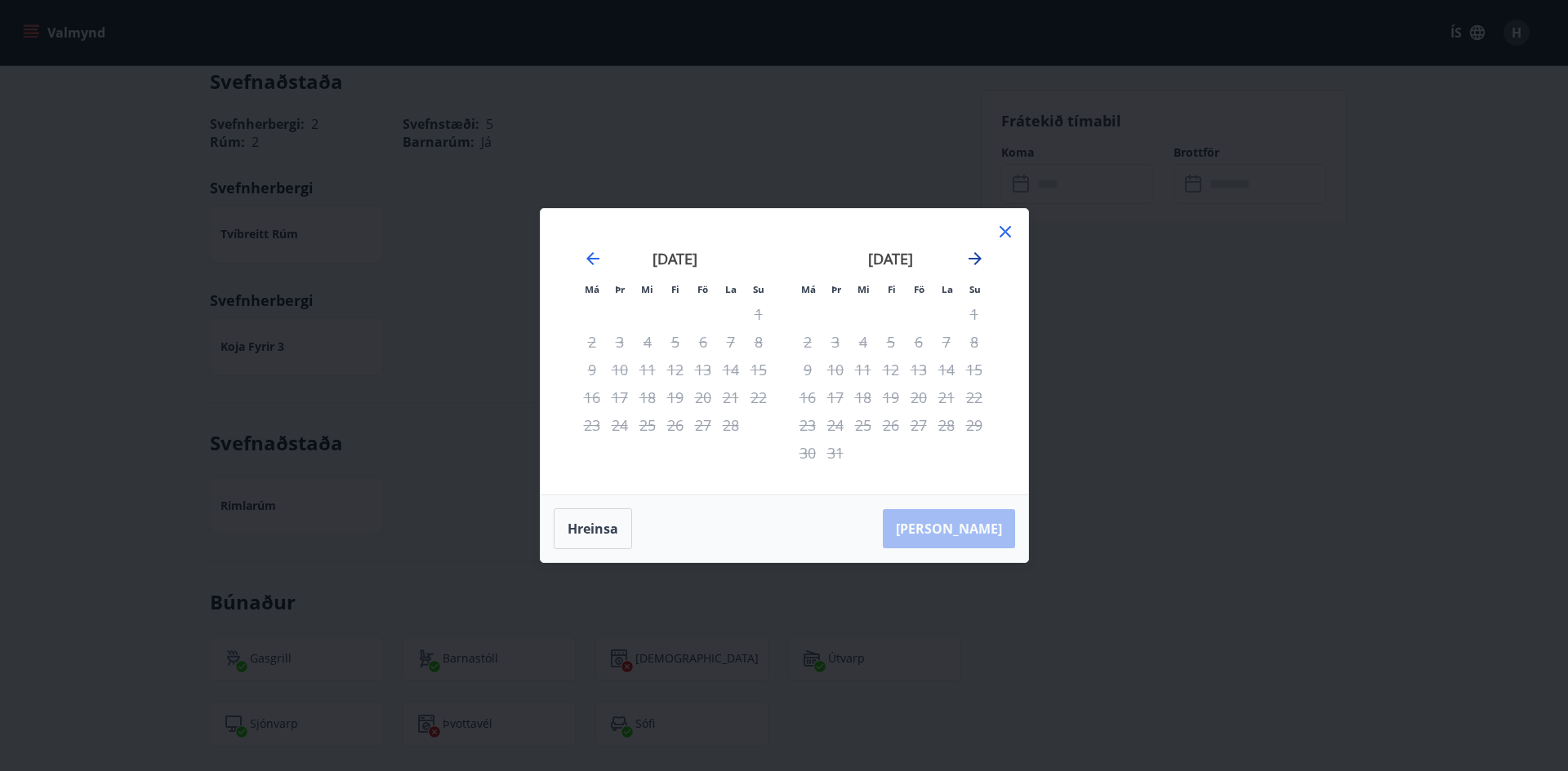
click at [973, 256] on icon "Move forward to switch to the next month." at bounding box center [975, 258] width 20 height 20
click at [1009, 231] on icon at bounding box center [1005, 231] width 20 height 20
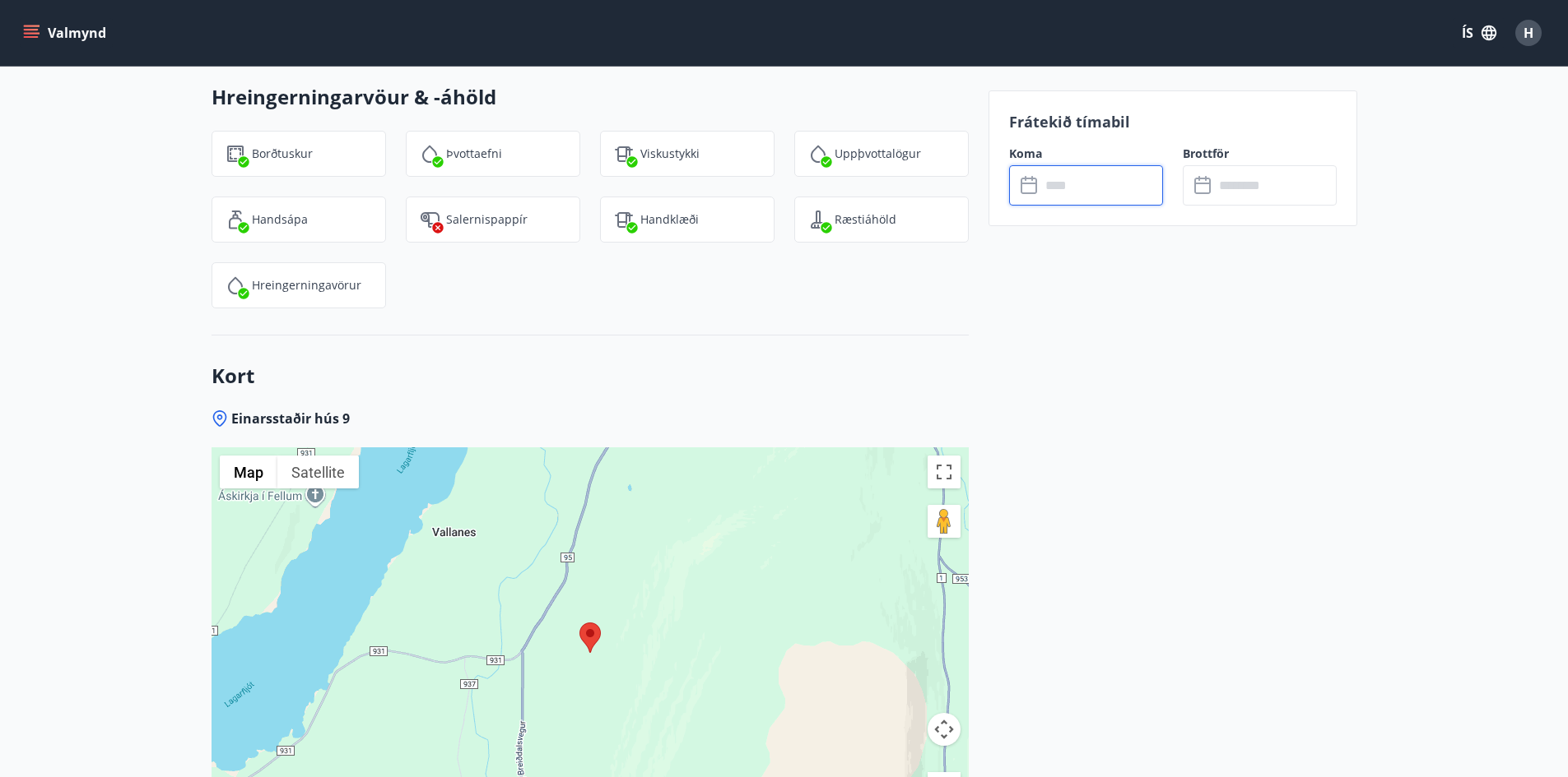
scroll to position [2354, 0]
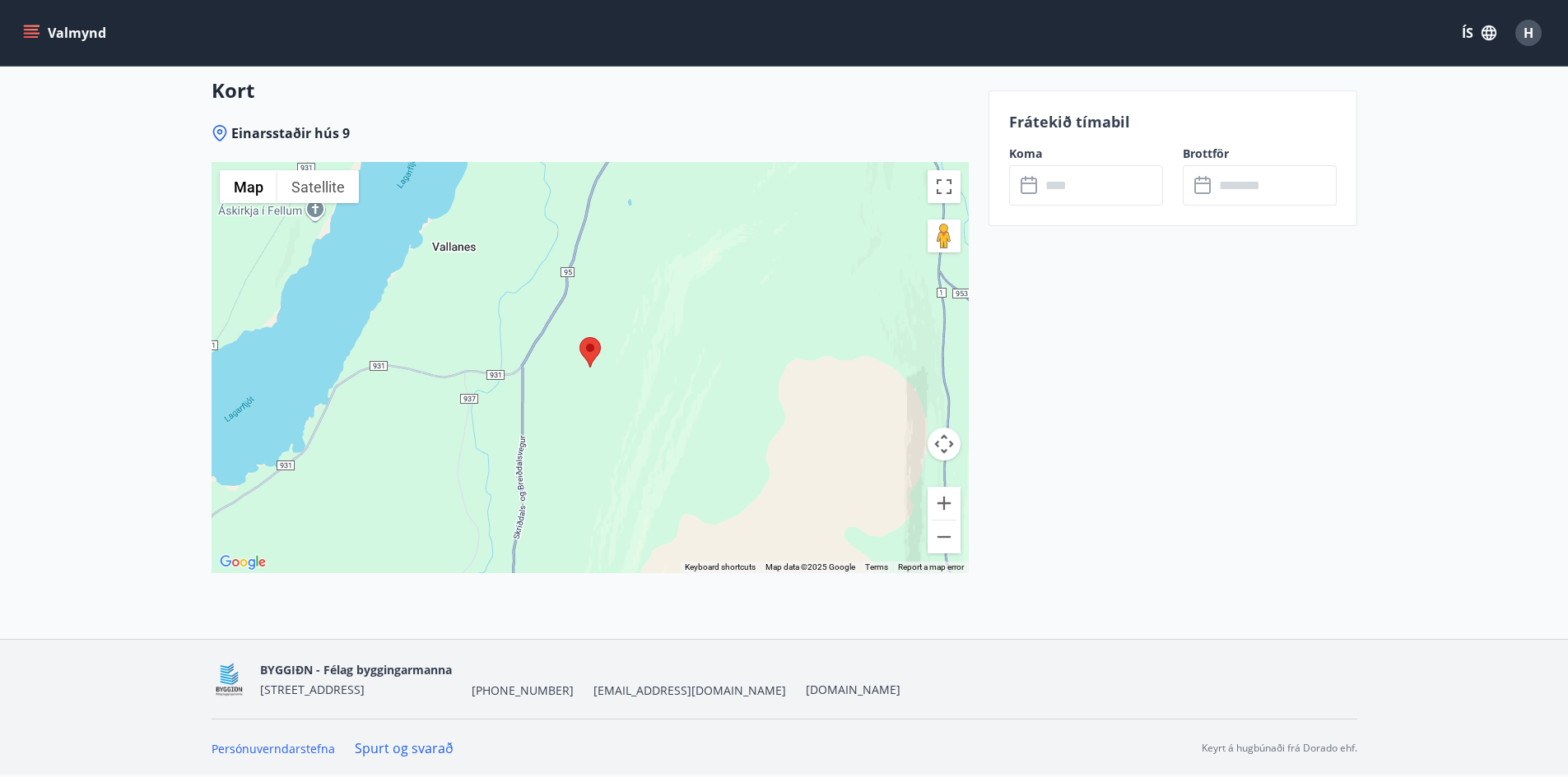
click at [436, 743] on link "Spurt og svarað" at bounding box center [404, 748] width 99 height 18
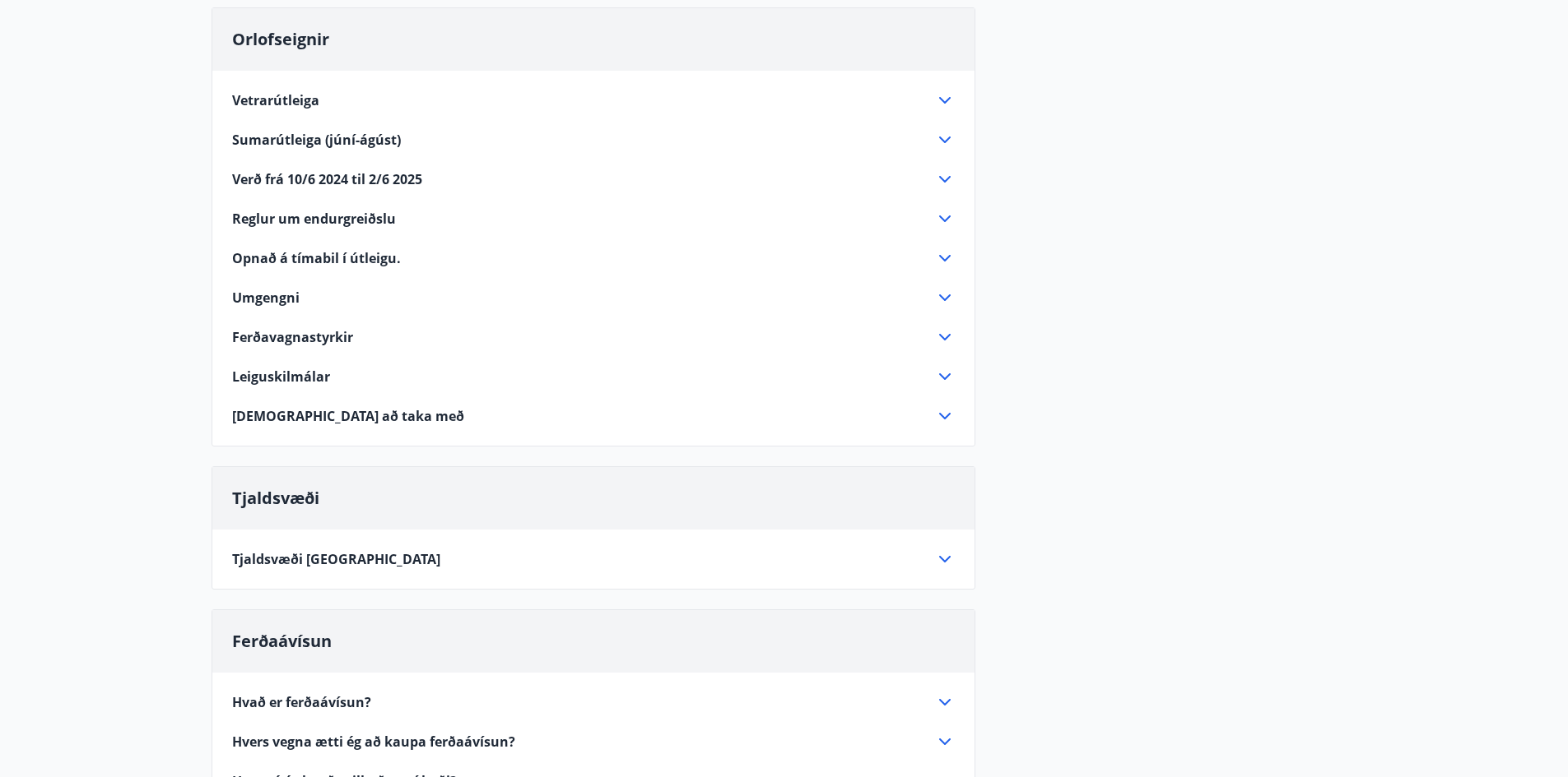
scroll to position [82, 0]
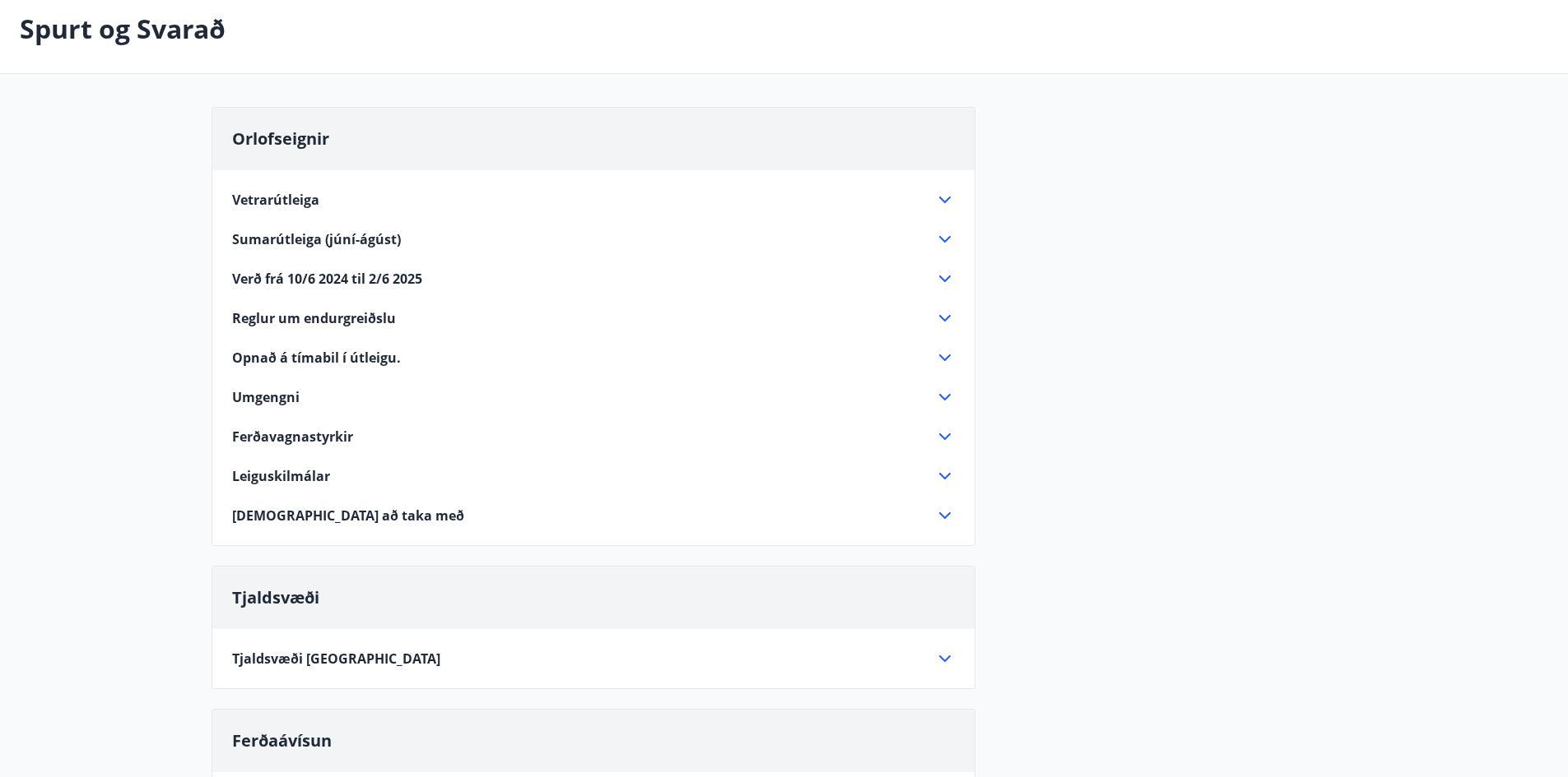
click at [400, 239] on div "Sumarútleiga (júní-ágúst)" at bounding box center [584, 239] width 703 height 18
